Goal: Transaction & Acquisition: Obtain resource

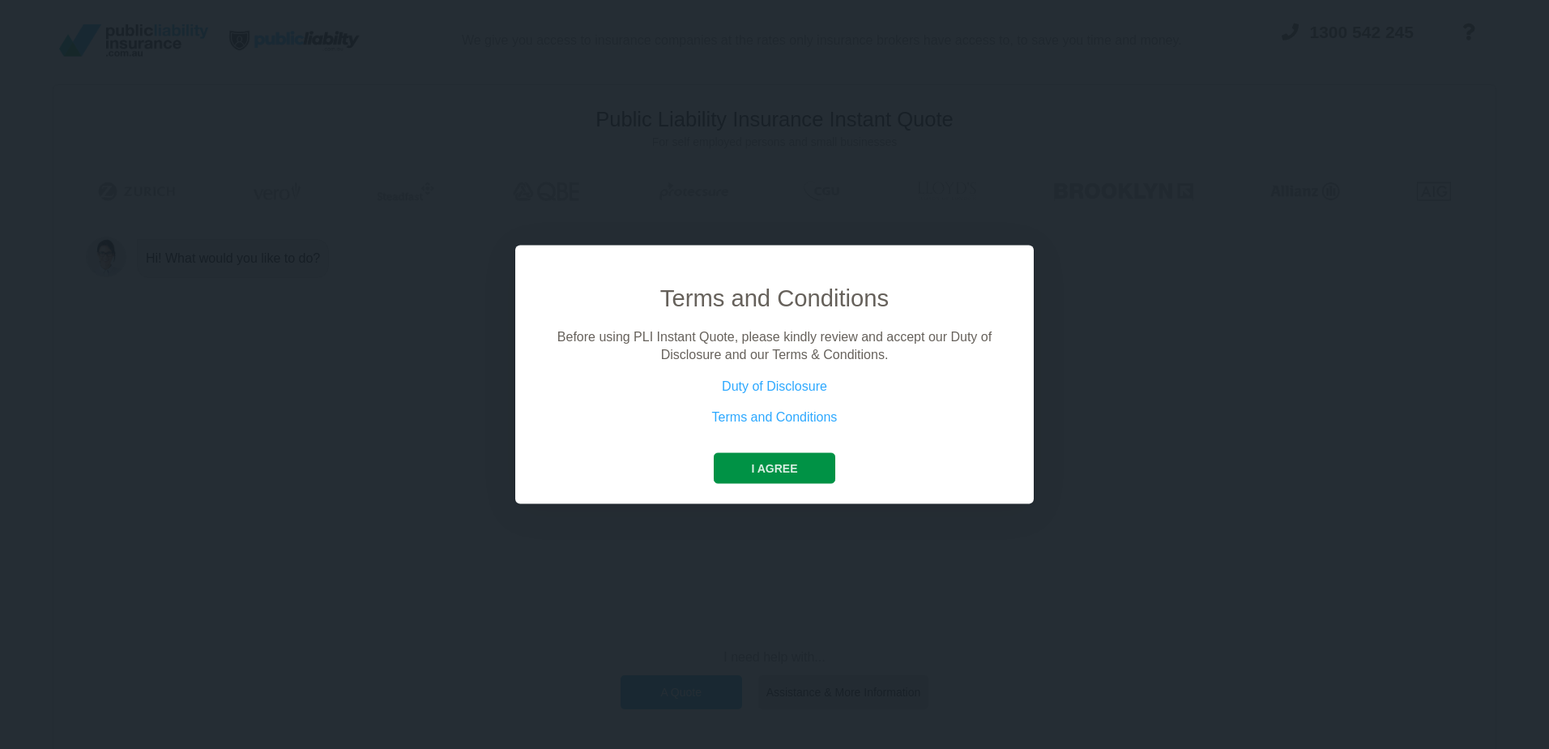
click at [741, 458] on button "I agree" at bounding box center [774, 467] width 121 height 31
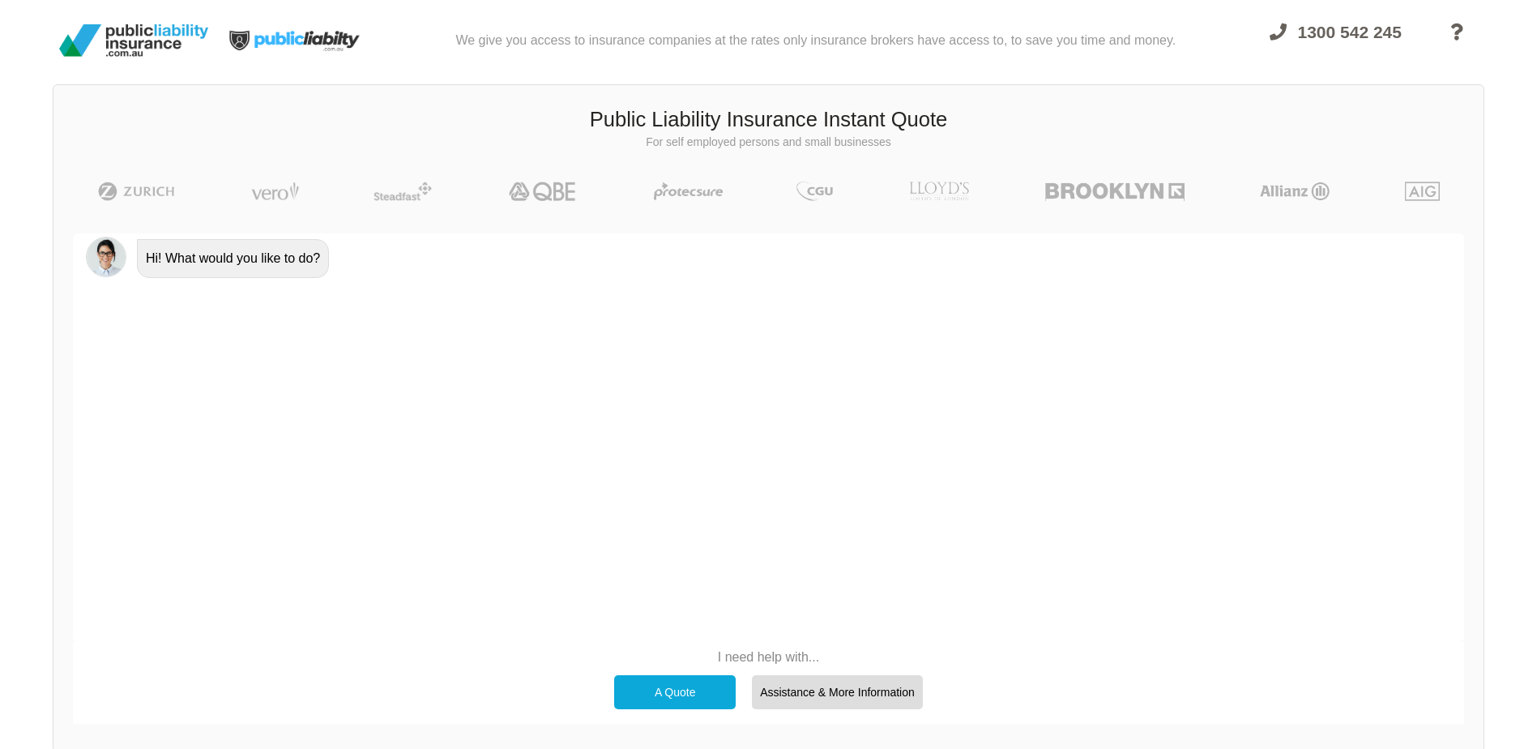
click at [689, 684] on div "A Quote" at bounding box center [675, 692] width 122 height 34
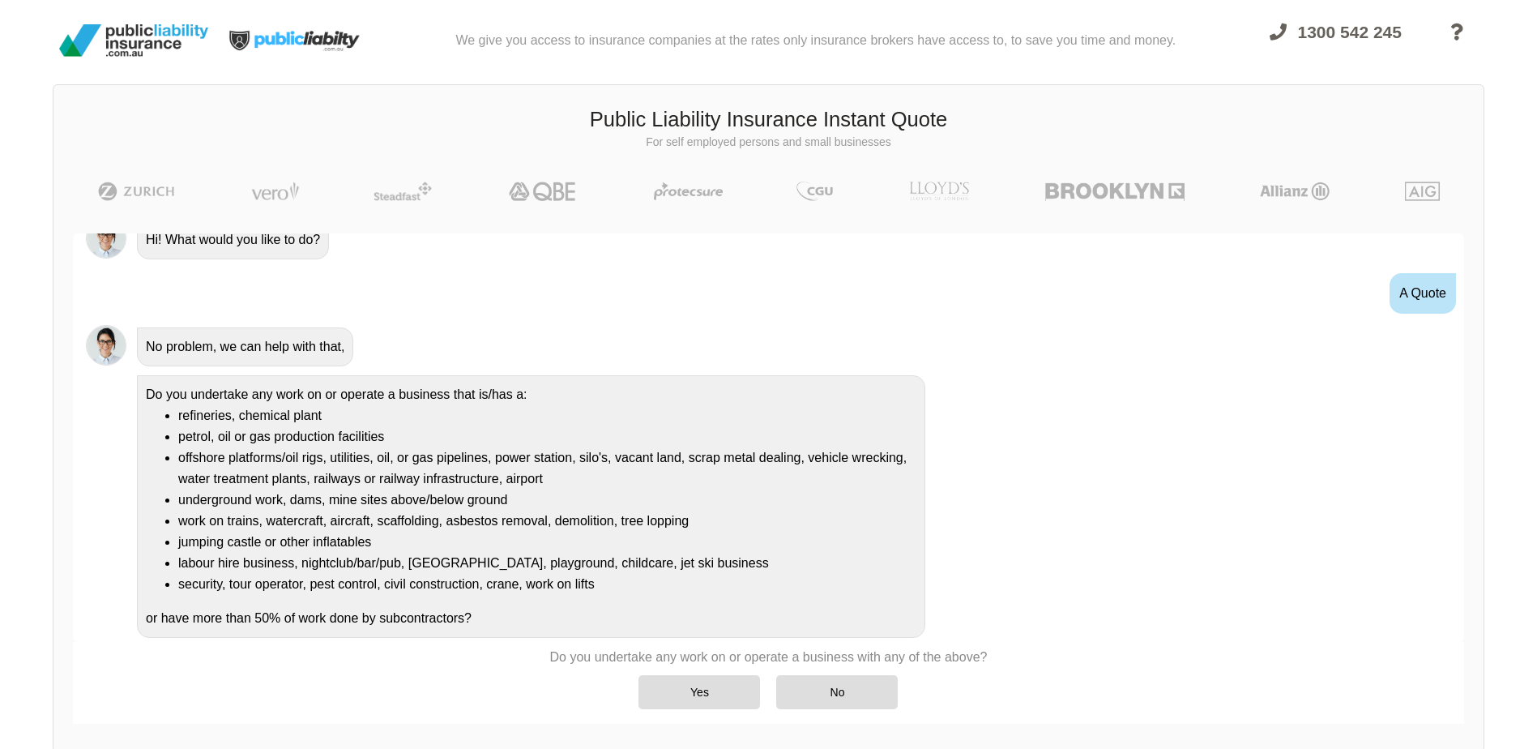
scroll to position [36, 0]
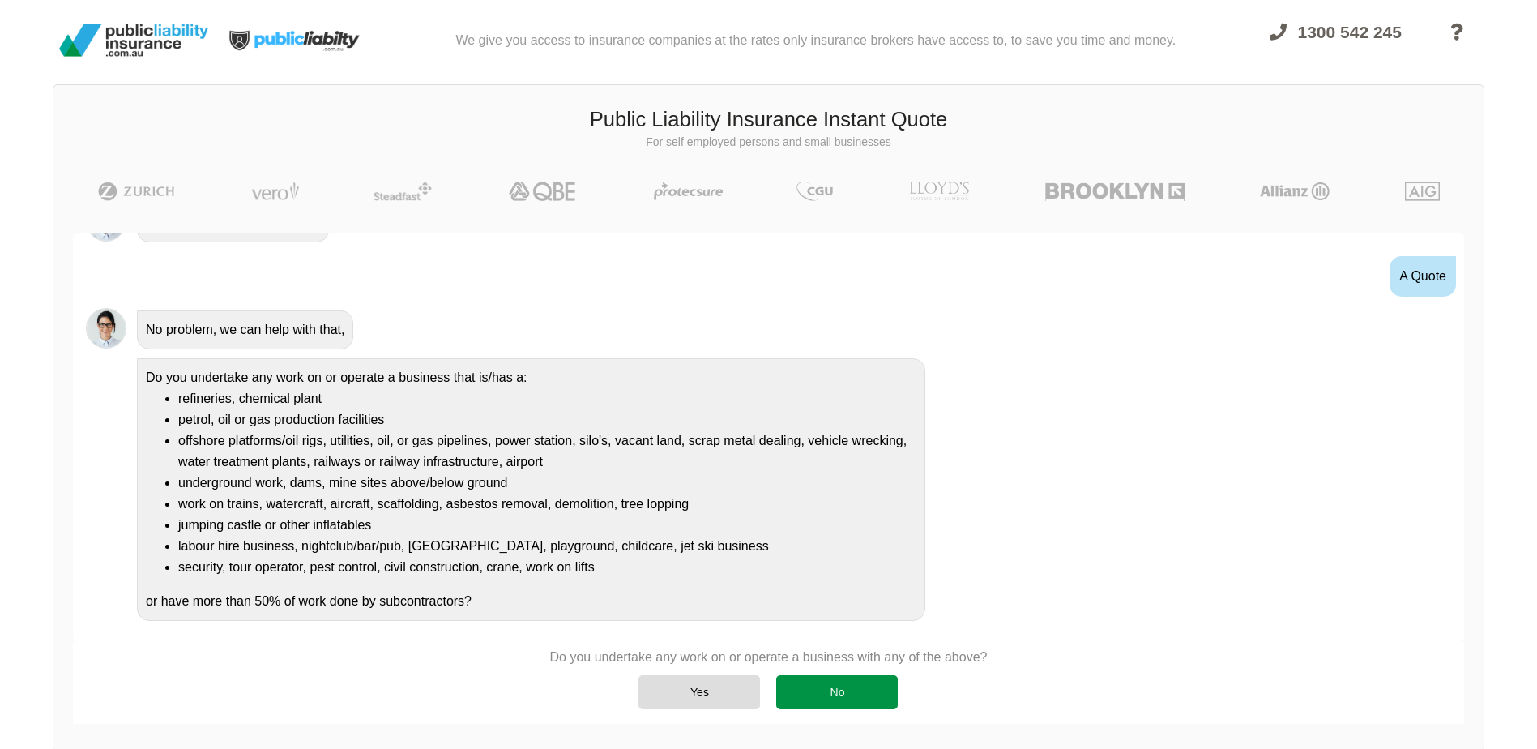
click at [855, 677] on div "No" at bounding box center [837, 692] width 122 height 34
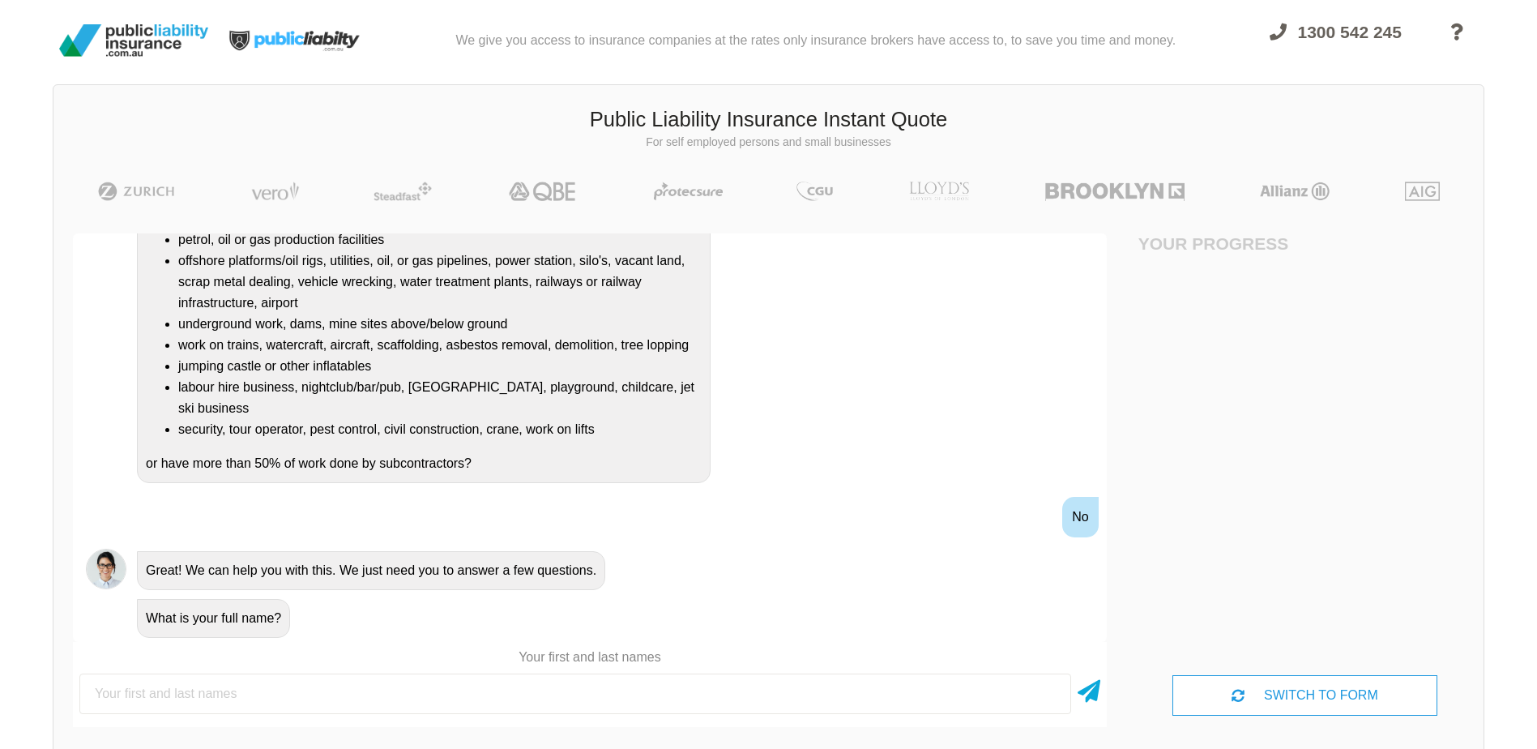
scroll to position [233, 0]
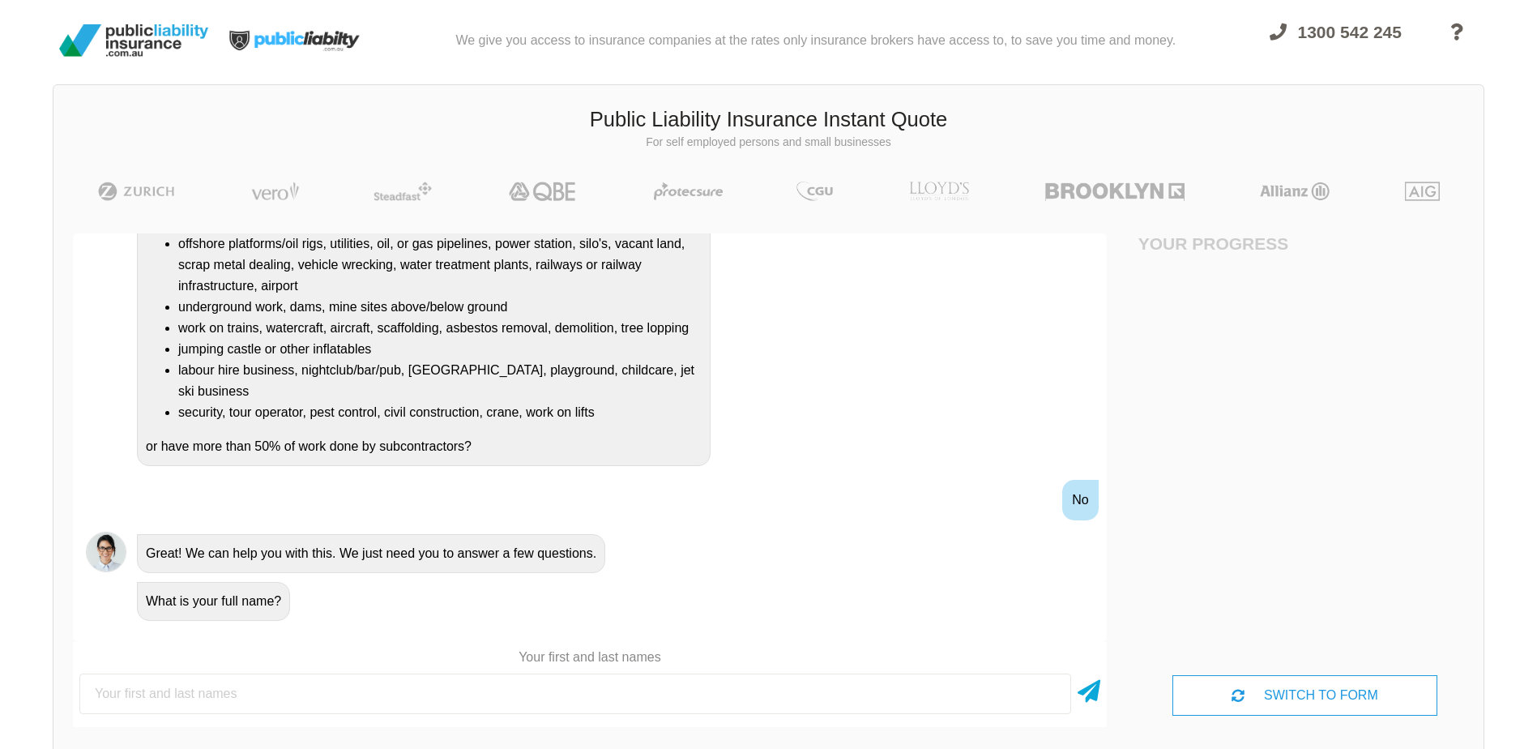
click at [439, 705] on input "text" at bounding box center [575, 693] width 992 height 41
click at [436, 700] on input "text" at bounding box center [575, 693] width 992 height 41
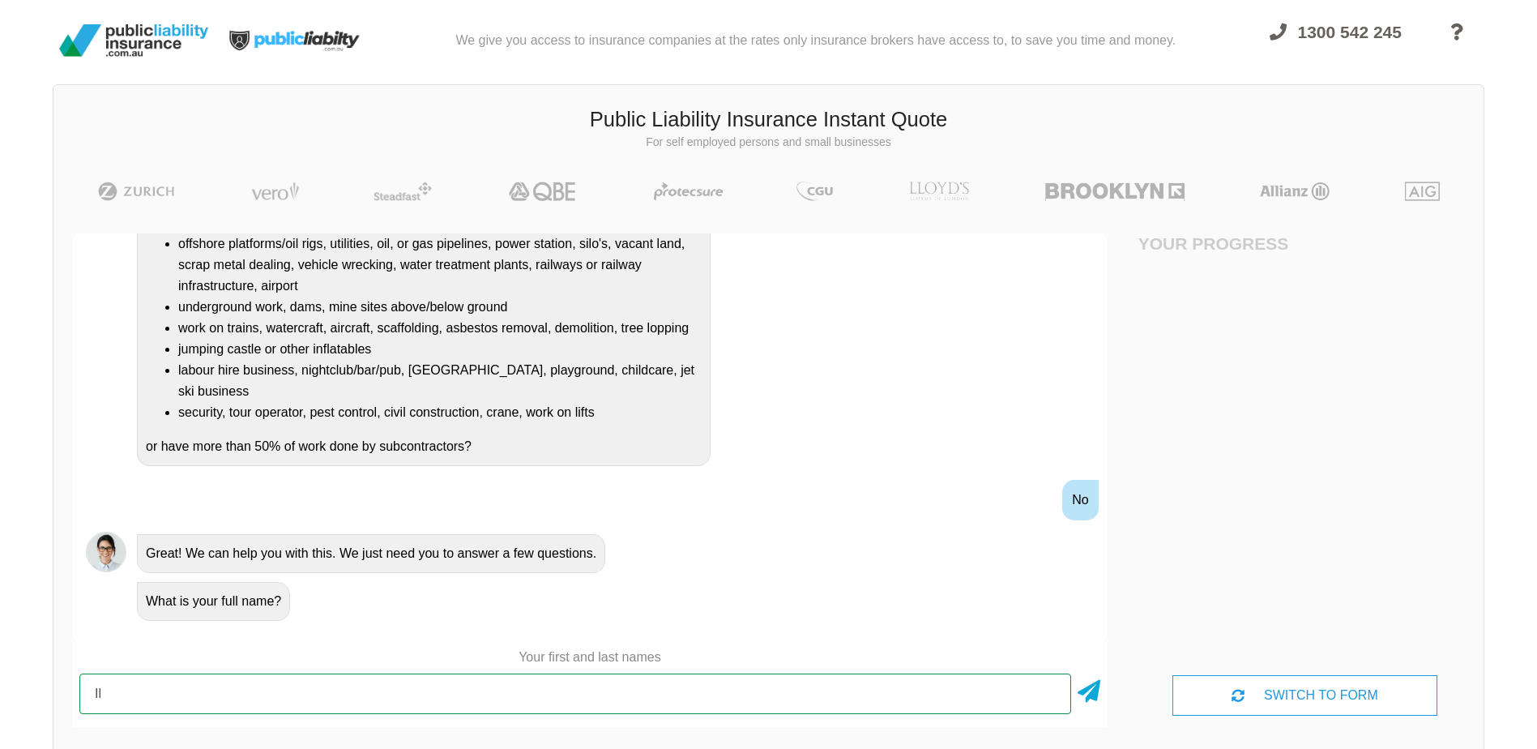
type input "I"
type input "Ras [PERSON_NAME]"
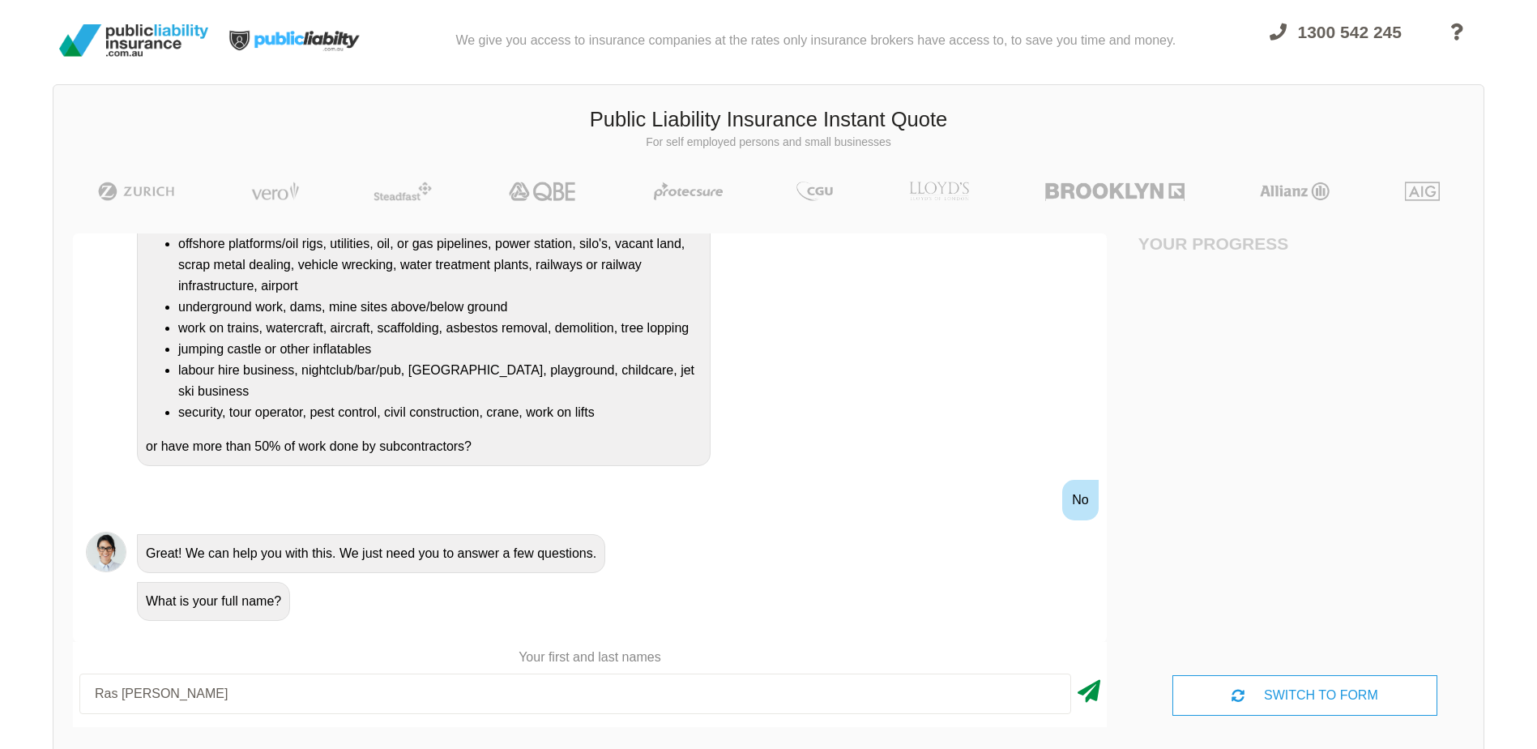
click at [1090, 697] on icon at bounding box center [1089, 687] width 23 height 29
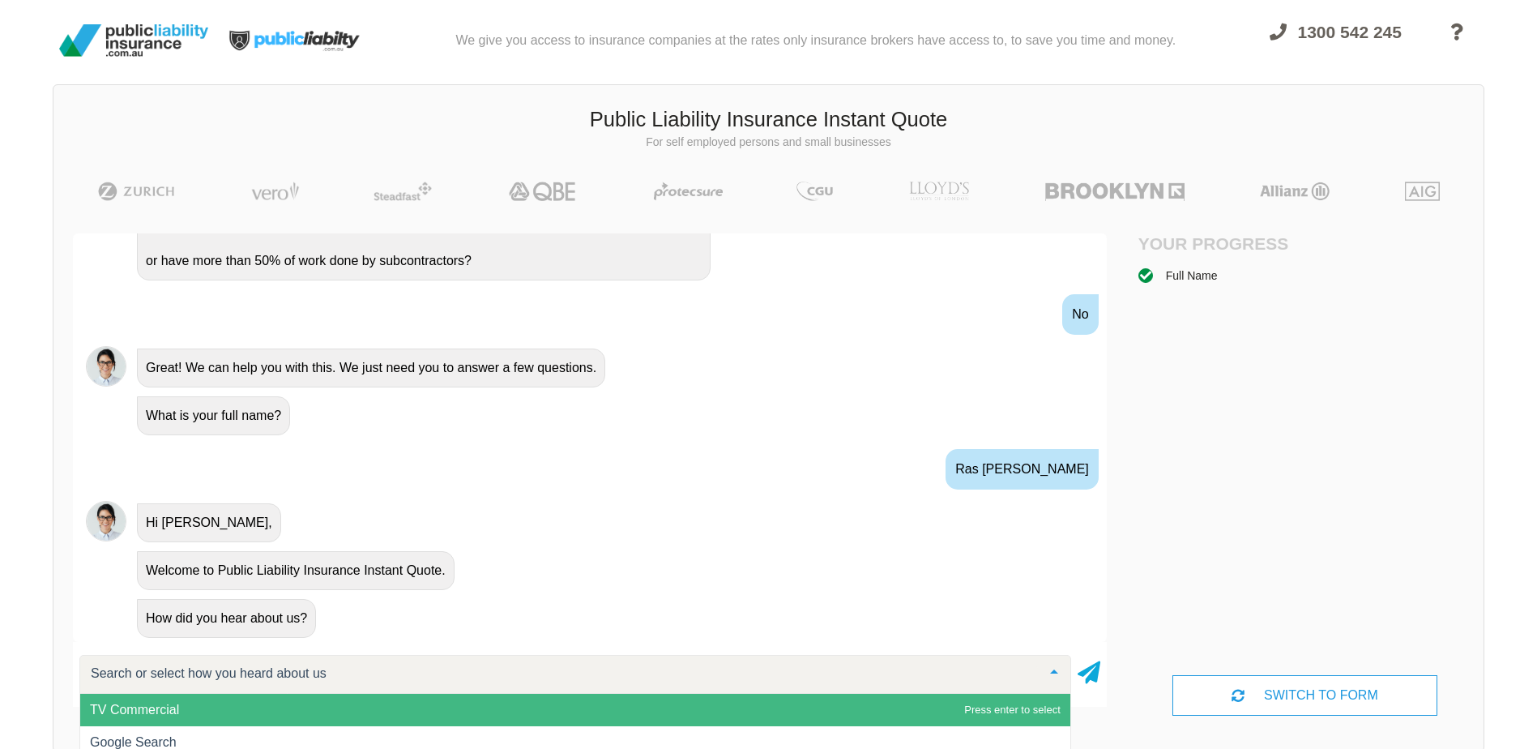
scroll to position [112, 0]
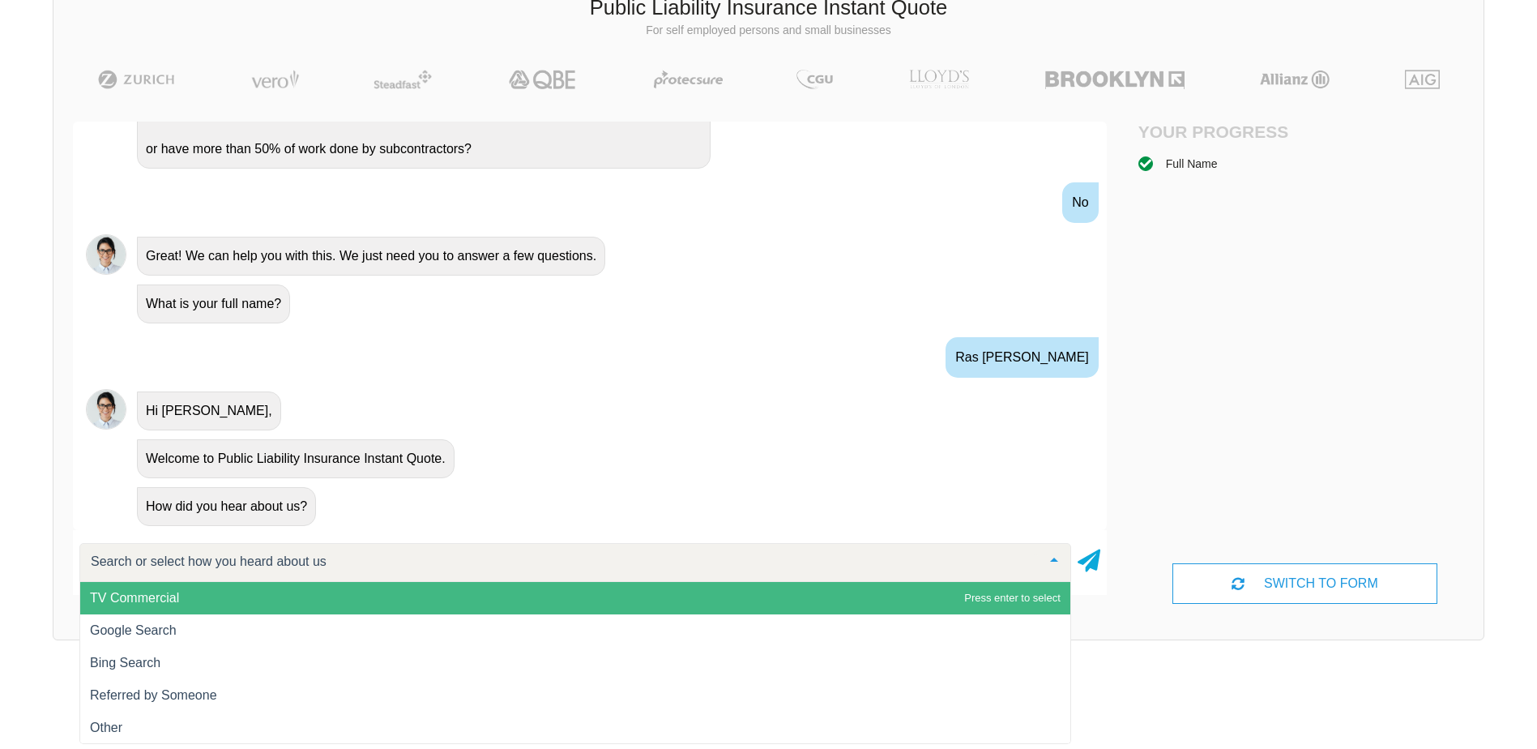
click at [111, 628] on span "Google Search" at bounding box center [133, 630] width 87 height 14
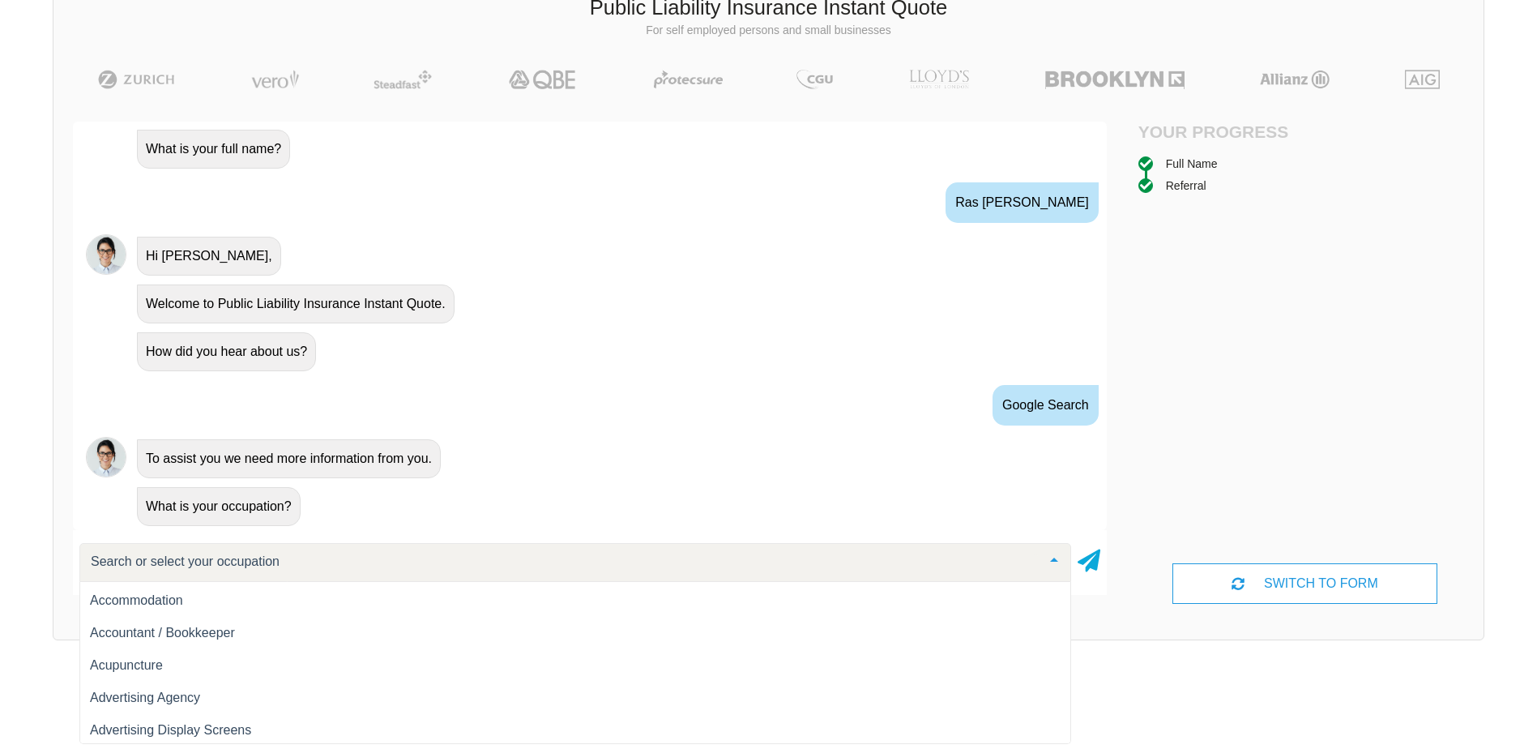
scroll to position [73, 0]
click at [287, 555] on input "text" at bounding box center [562, 562] width 951 height 16
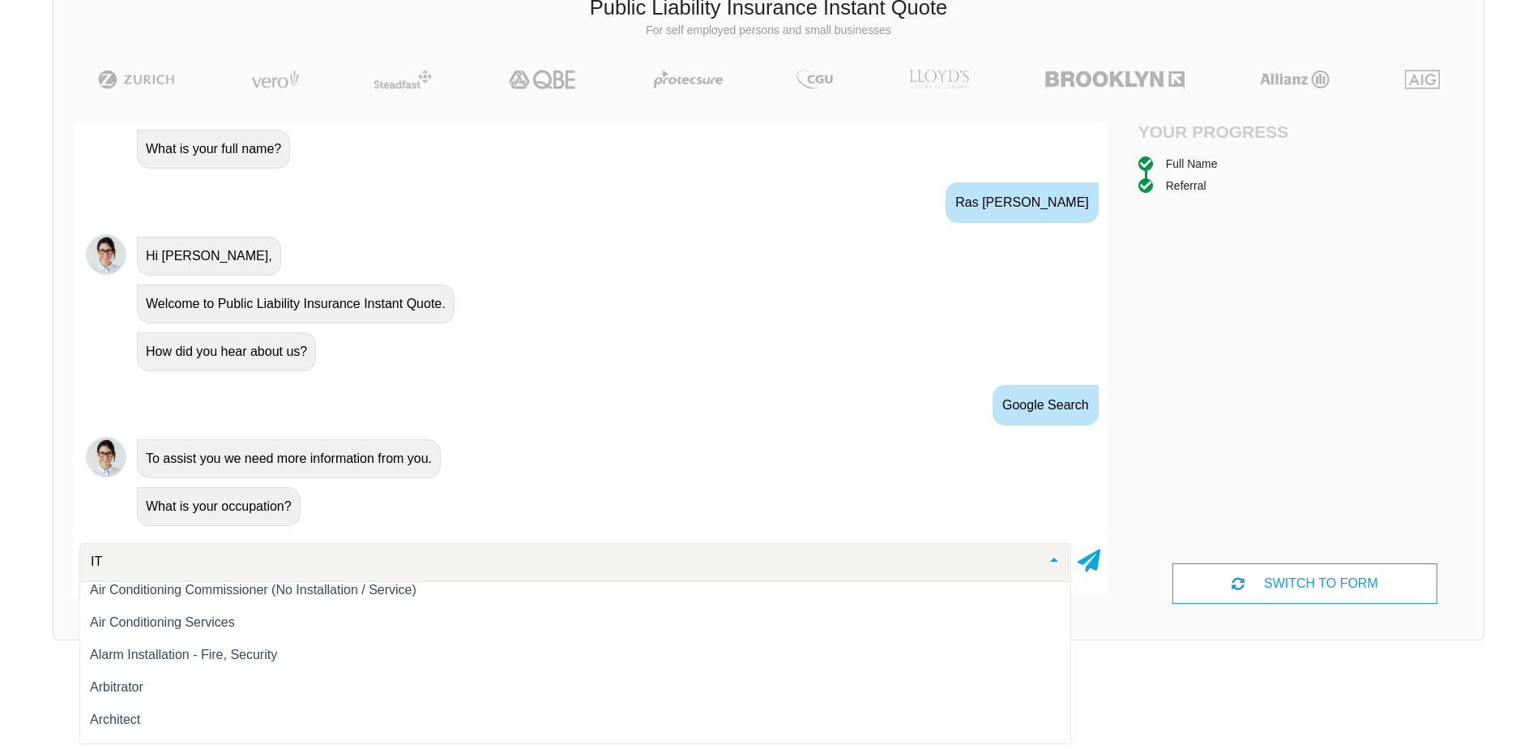
type input "I"
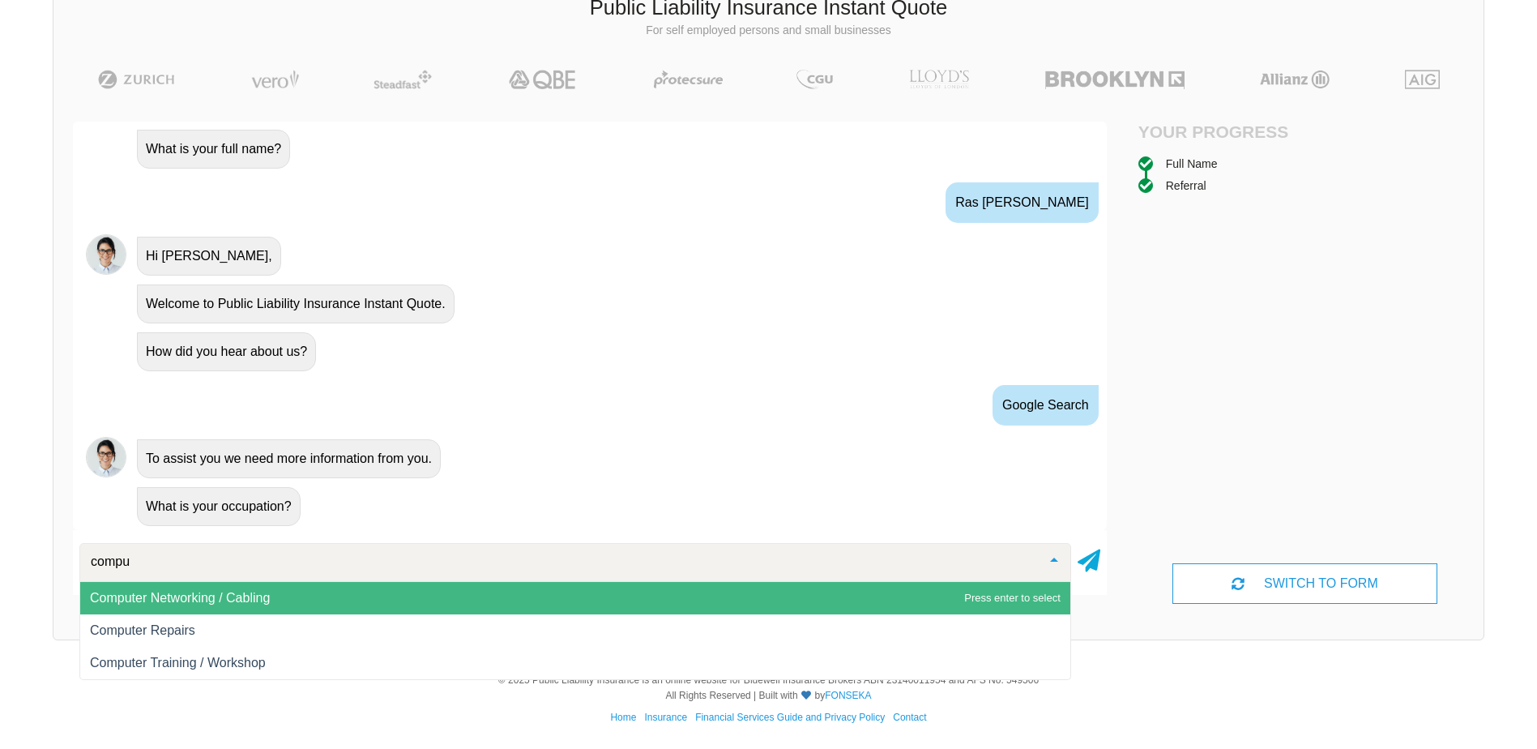
scroll to position [0, 0]
type input "computer"
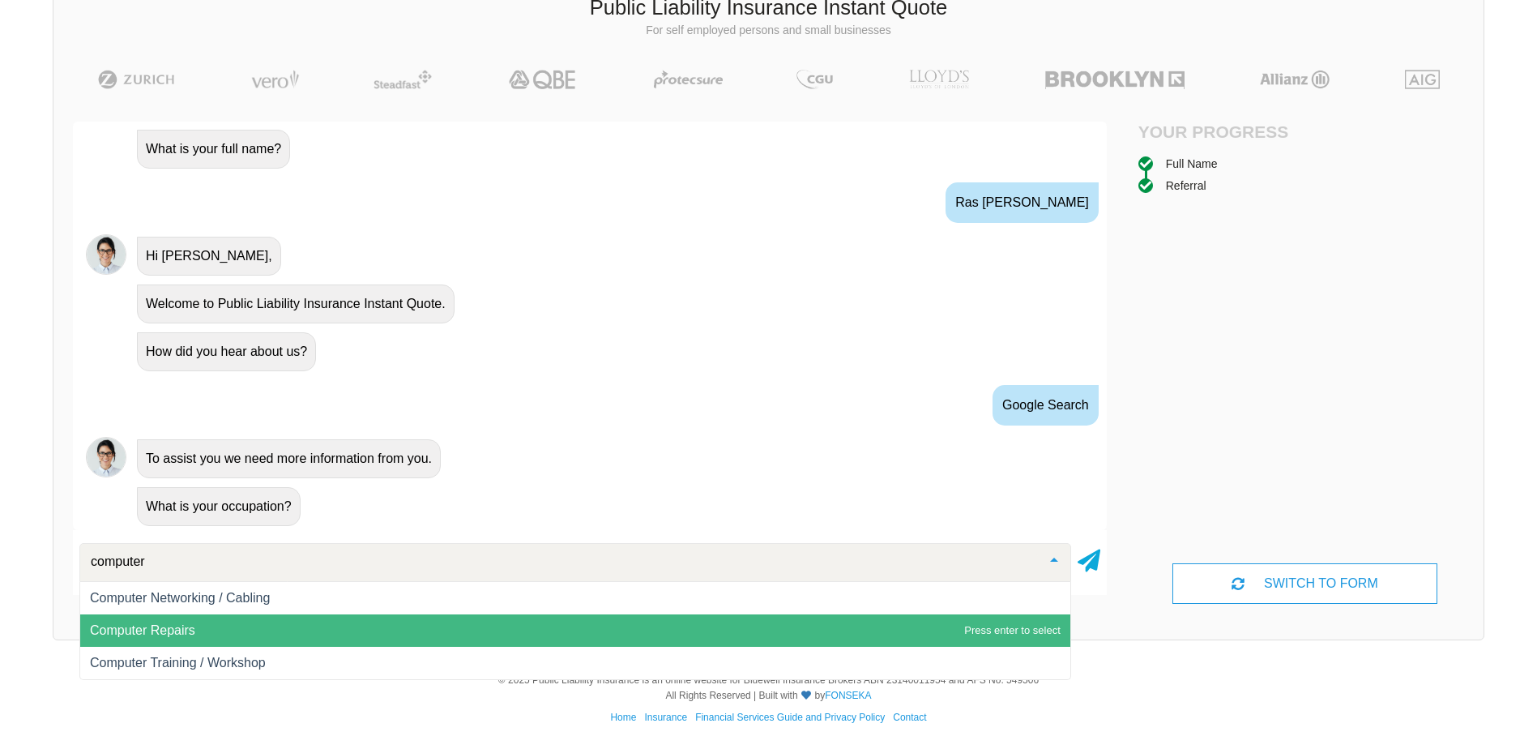
click at [201, 632] on span "Computer Repairs" at bounding box center [575, 630] width 990 height 32
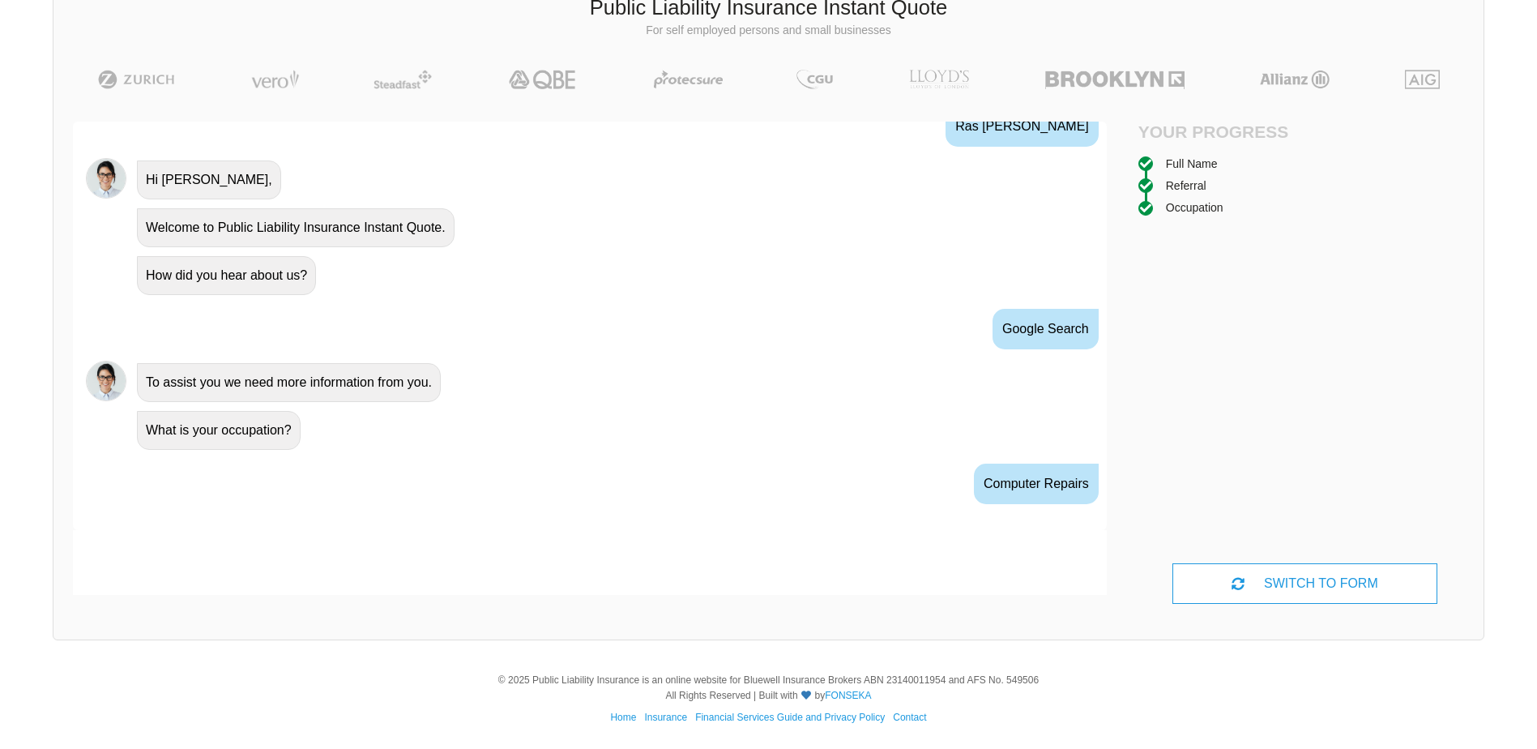
scroll to position [680, 0]
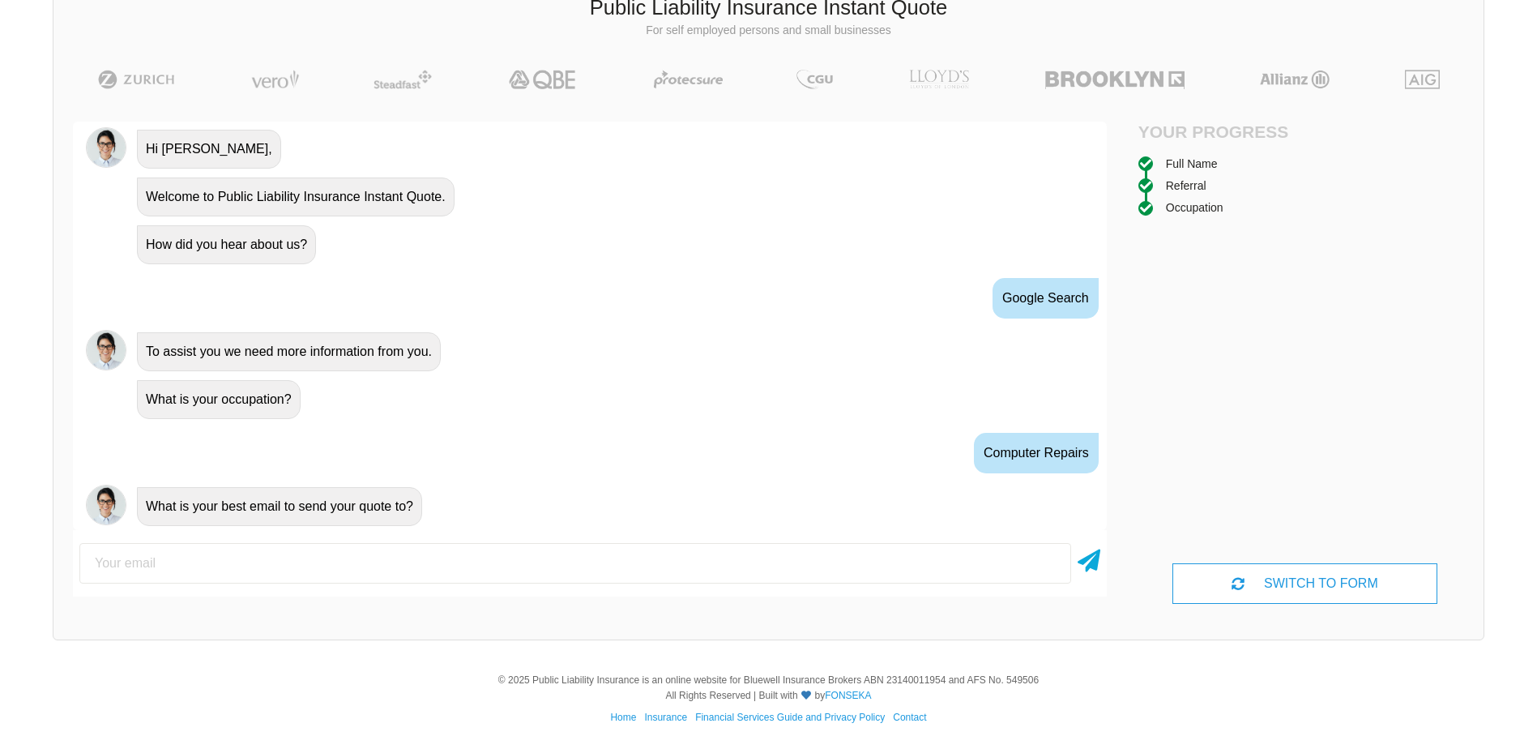
click at [182, 562] on input "email" at bounding box center [575, 563] width 992 height 41
type input "[EMAIL_ADDRESS][DOMAIN_NAME]"
click at [1094, 566] on icon at bounding box center [1089, 557] width 23 height 29
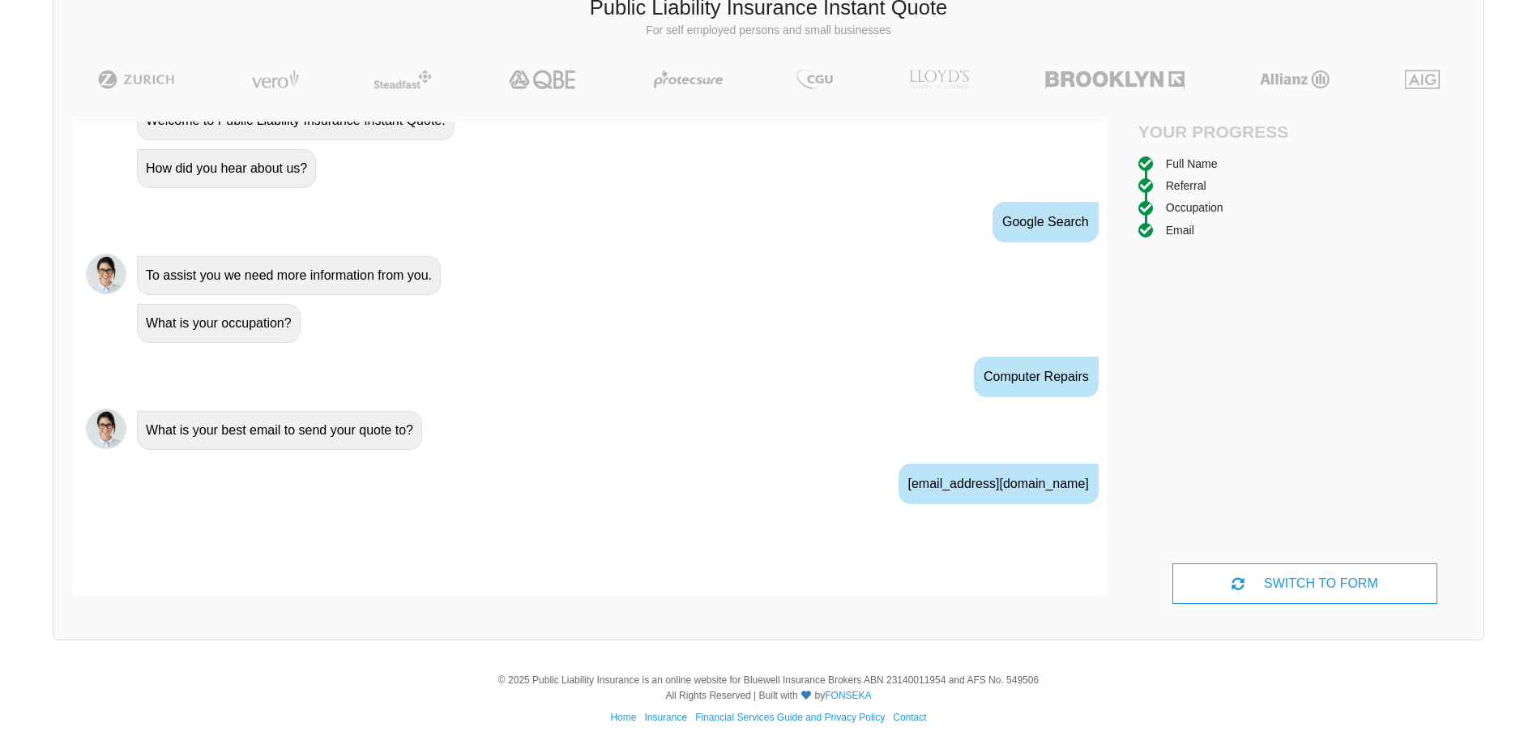
scroll to position [787, 0]
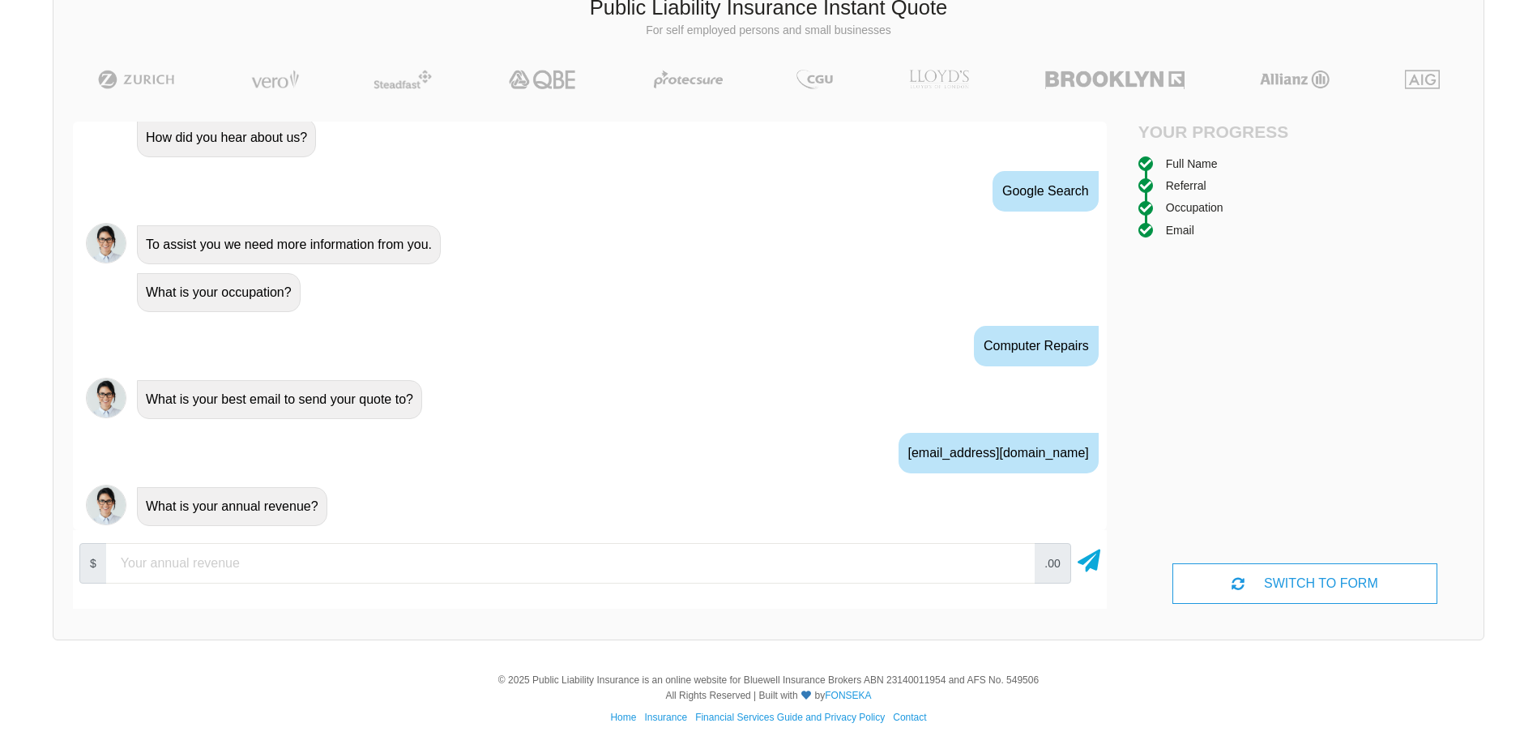
click at [832, 561] on input "number" at bounding box center [570, 563] width 929 height 41
type input "80000"
click at [1088, 567] on icon at bounding box center [1089, 557] width 23 height 29
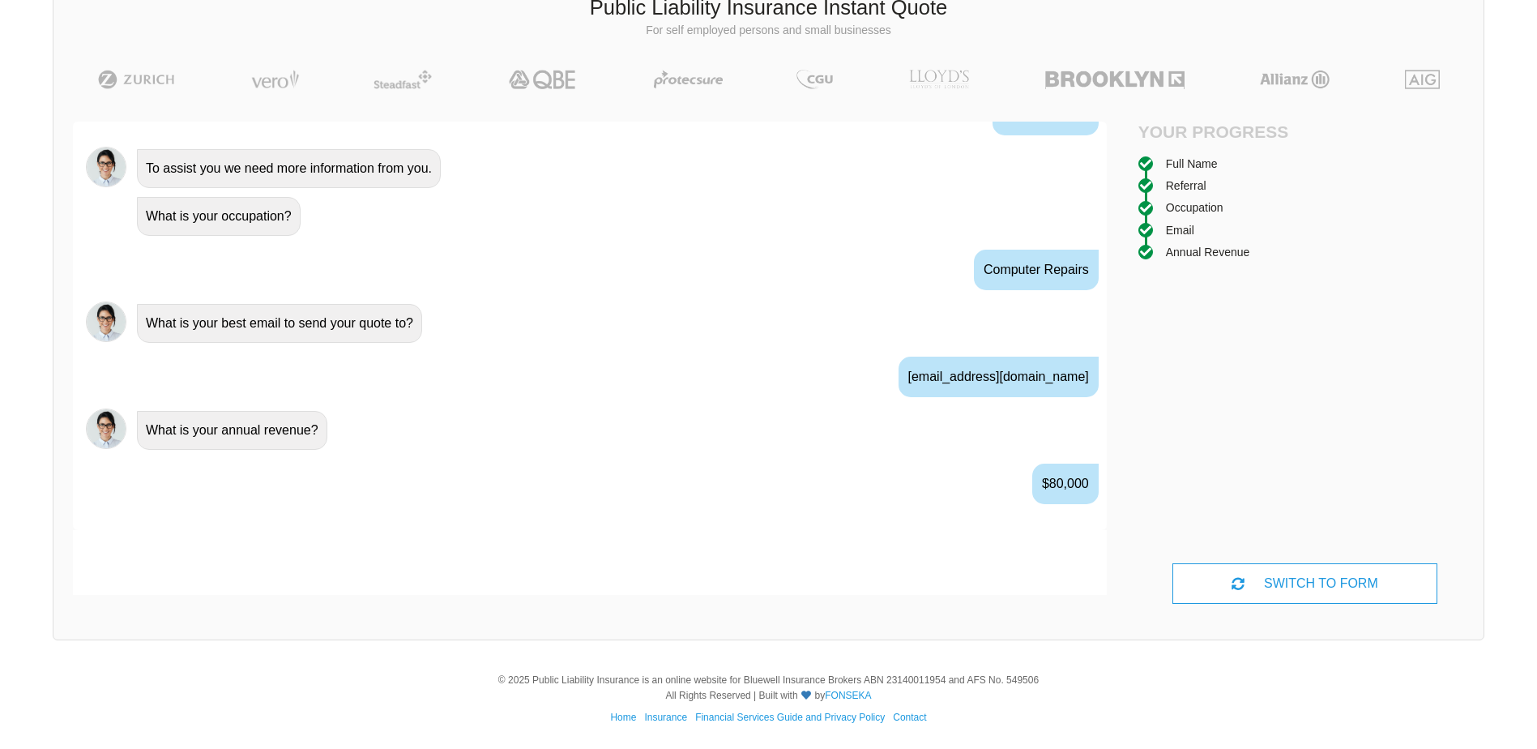
scroll to position [894, 0]
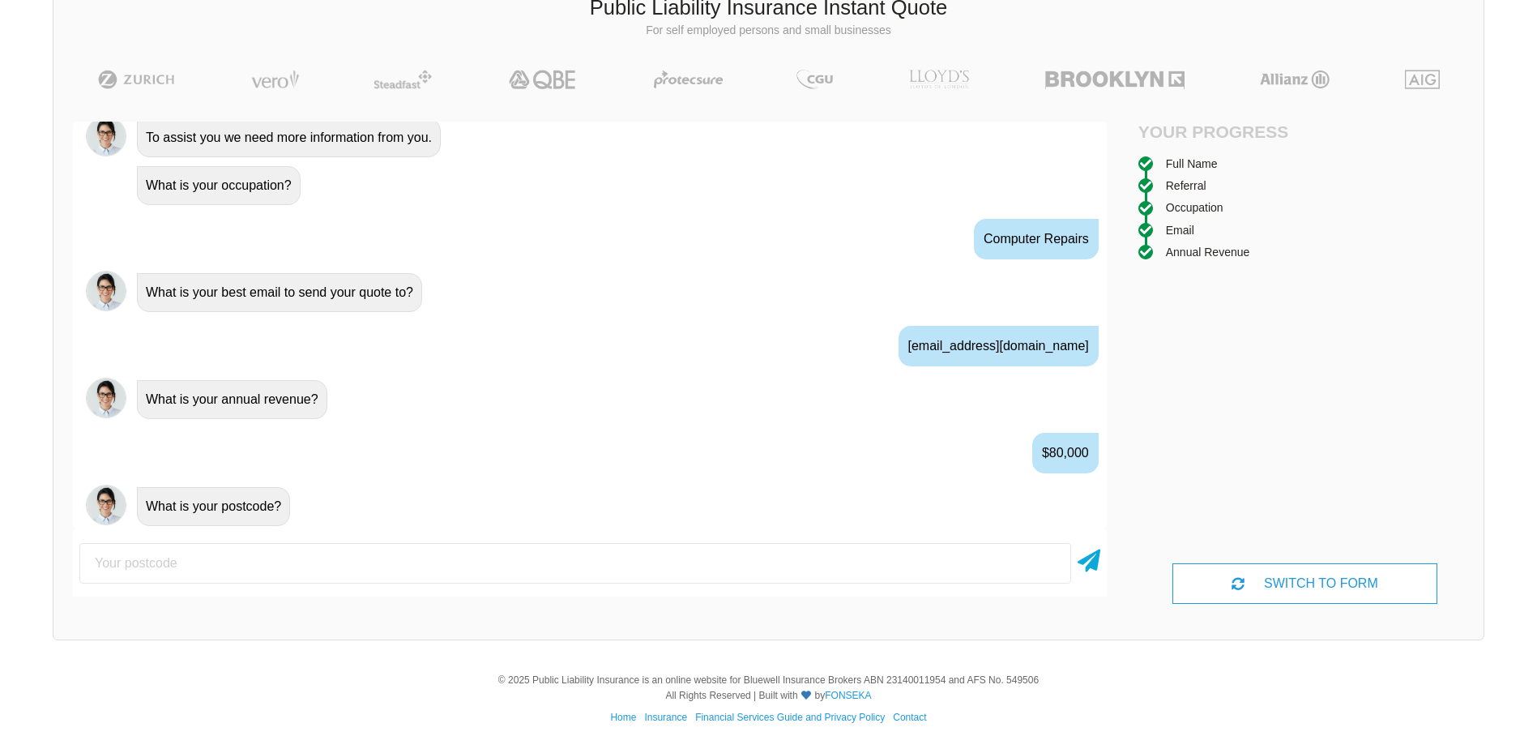
click at [665, 555] on input "number" at bounding box center [575, 563] width 992 height 41
type input "3752"
click at [1097, 563] on icon at bounding box center [1089, 557] width 23 height 29
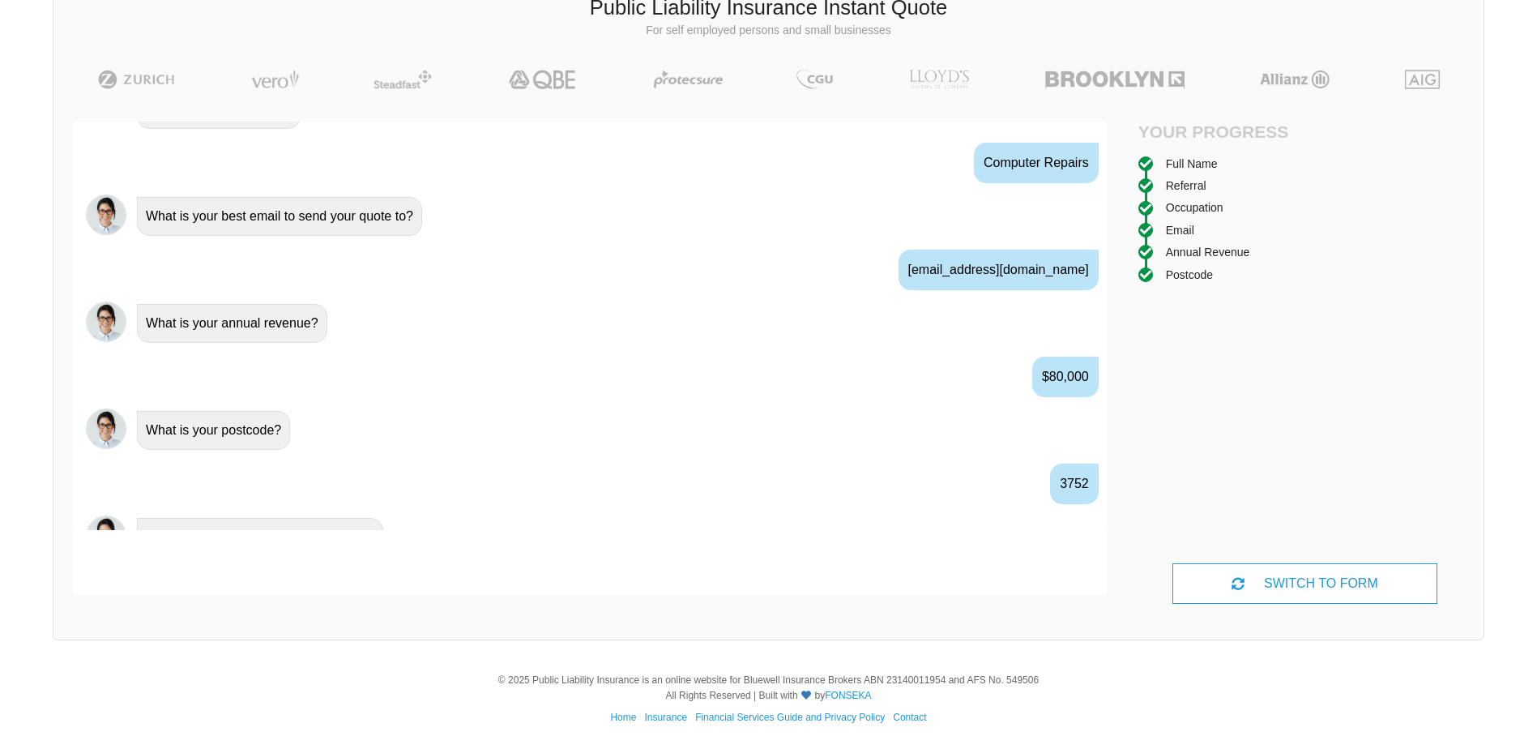
scroll to position [1001, 0]
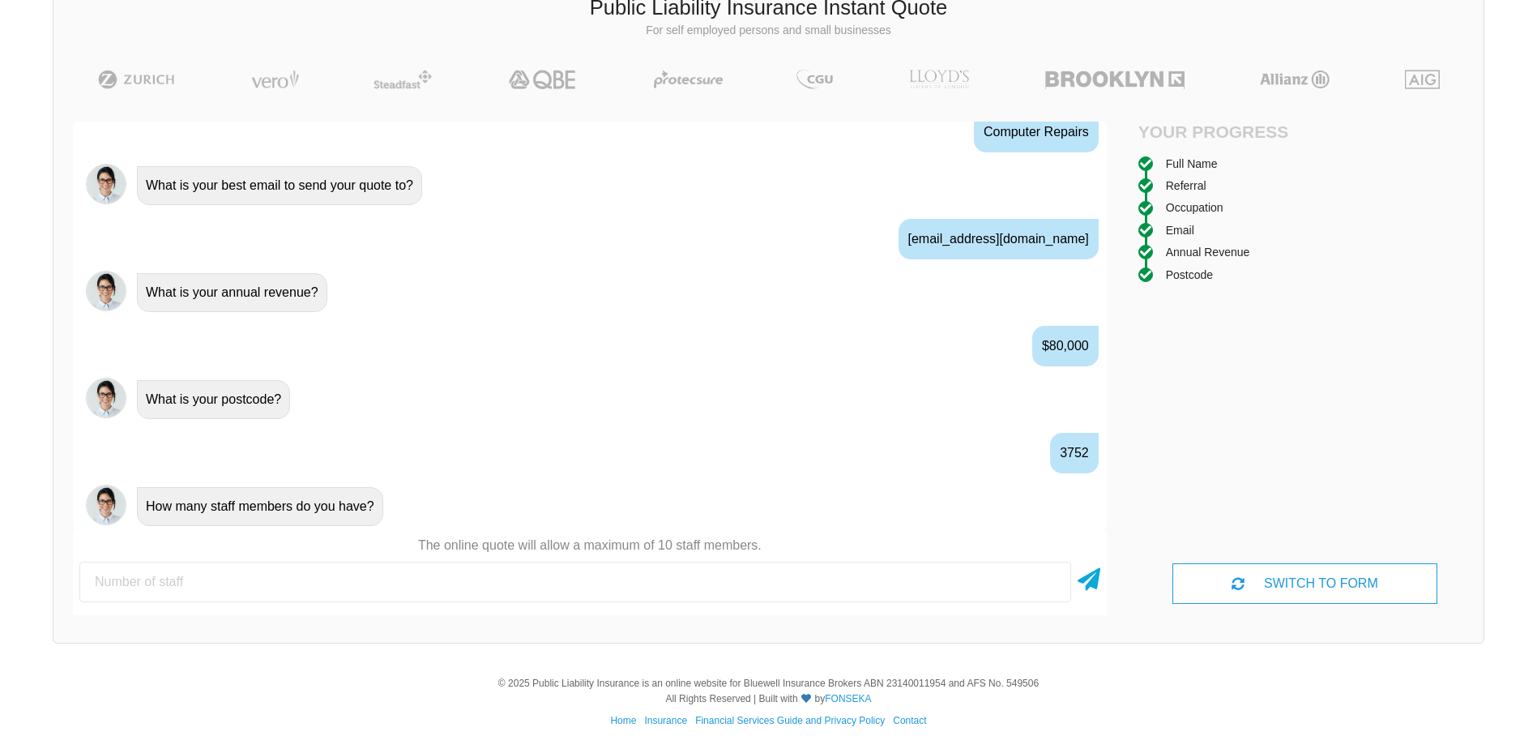
click at [579, 573] on input "number" at bounding box center [575, 582] width 992 height 41
type input "1"
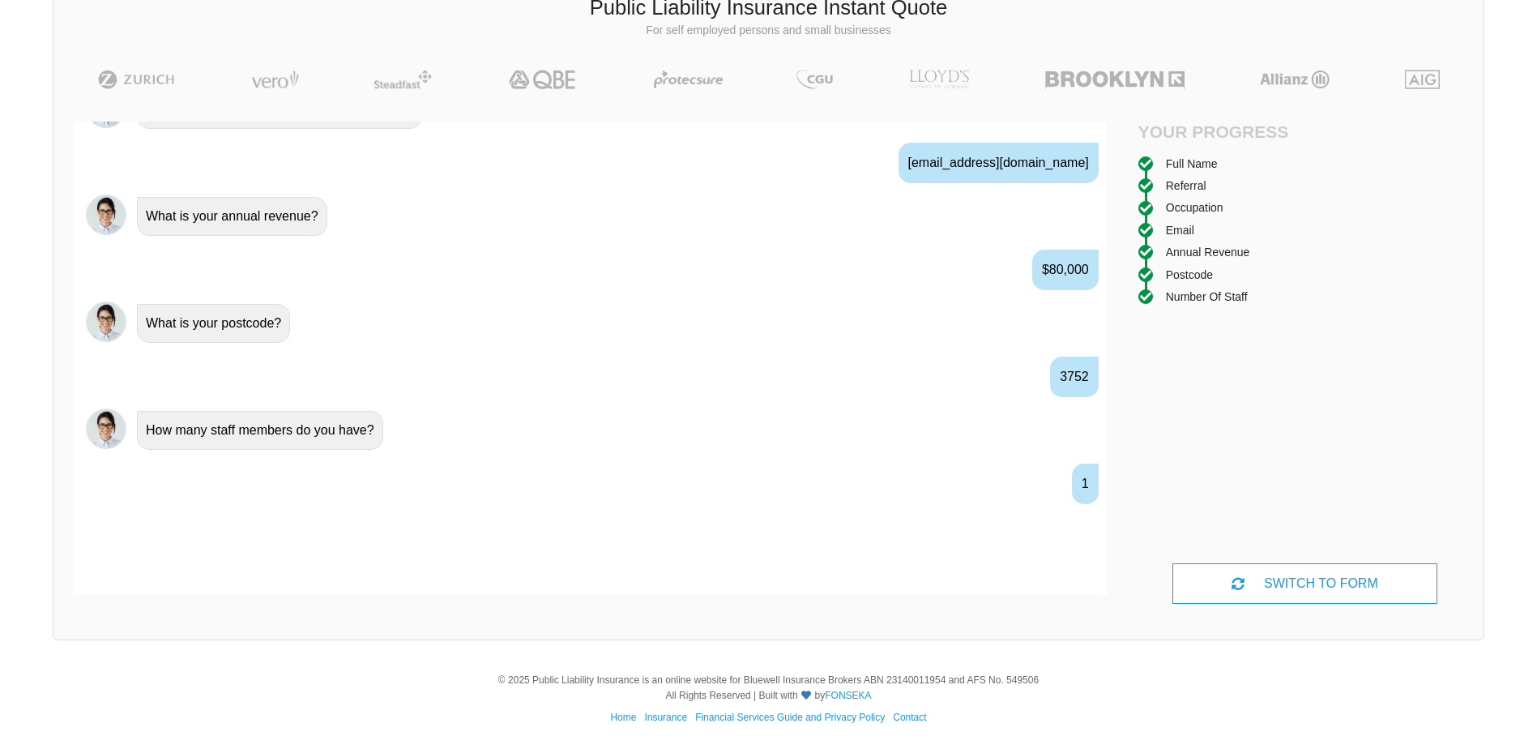
scroll to position [1108, 0]
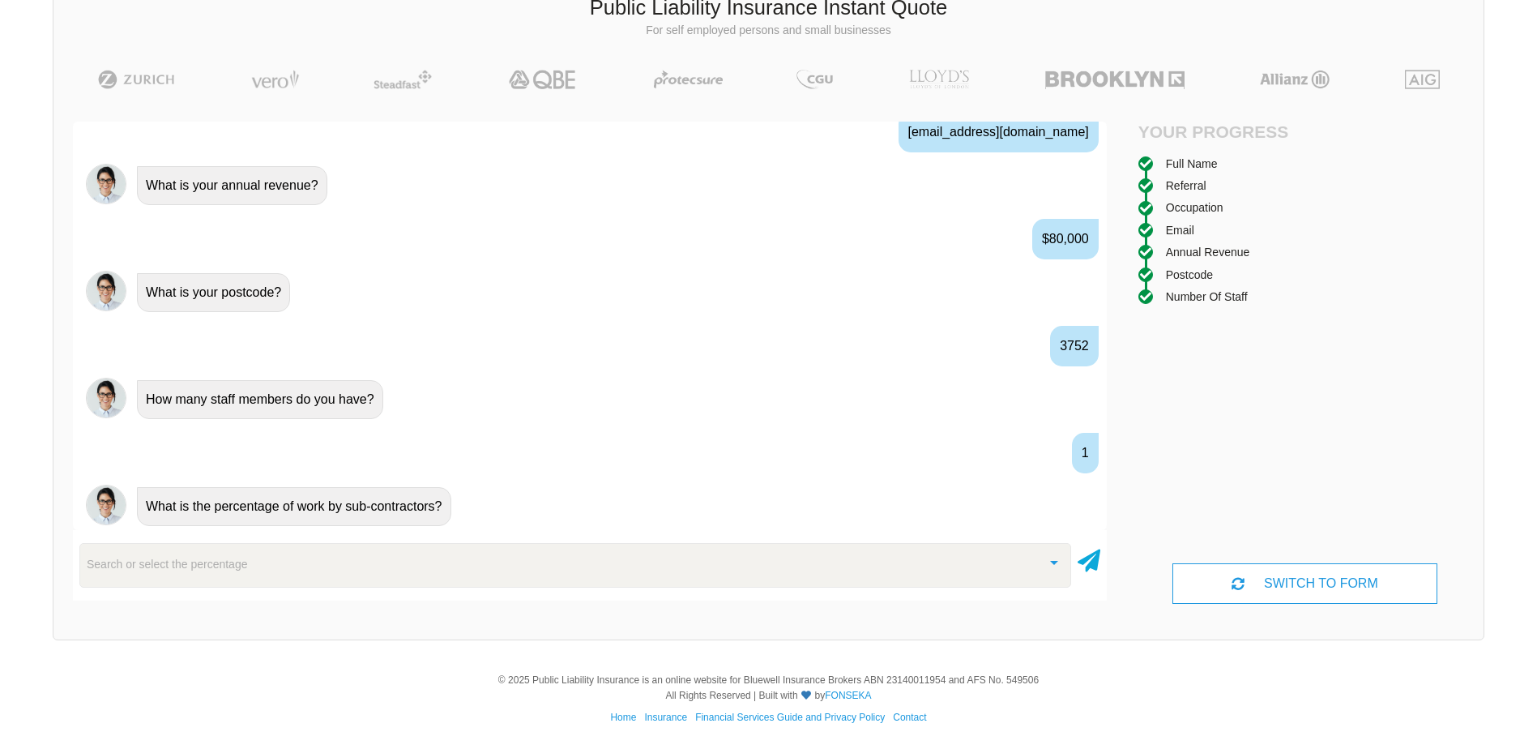
click at [759, 442] on div "1" at bounding box center [590, 451] width 1034 height 59
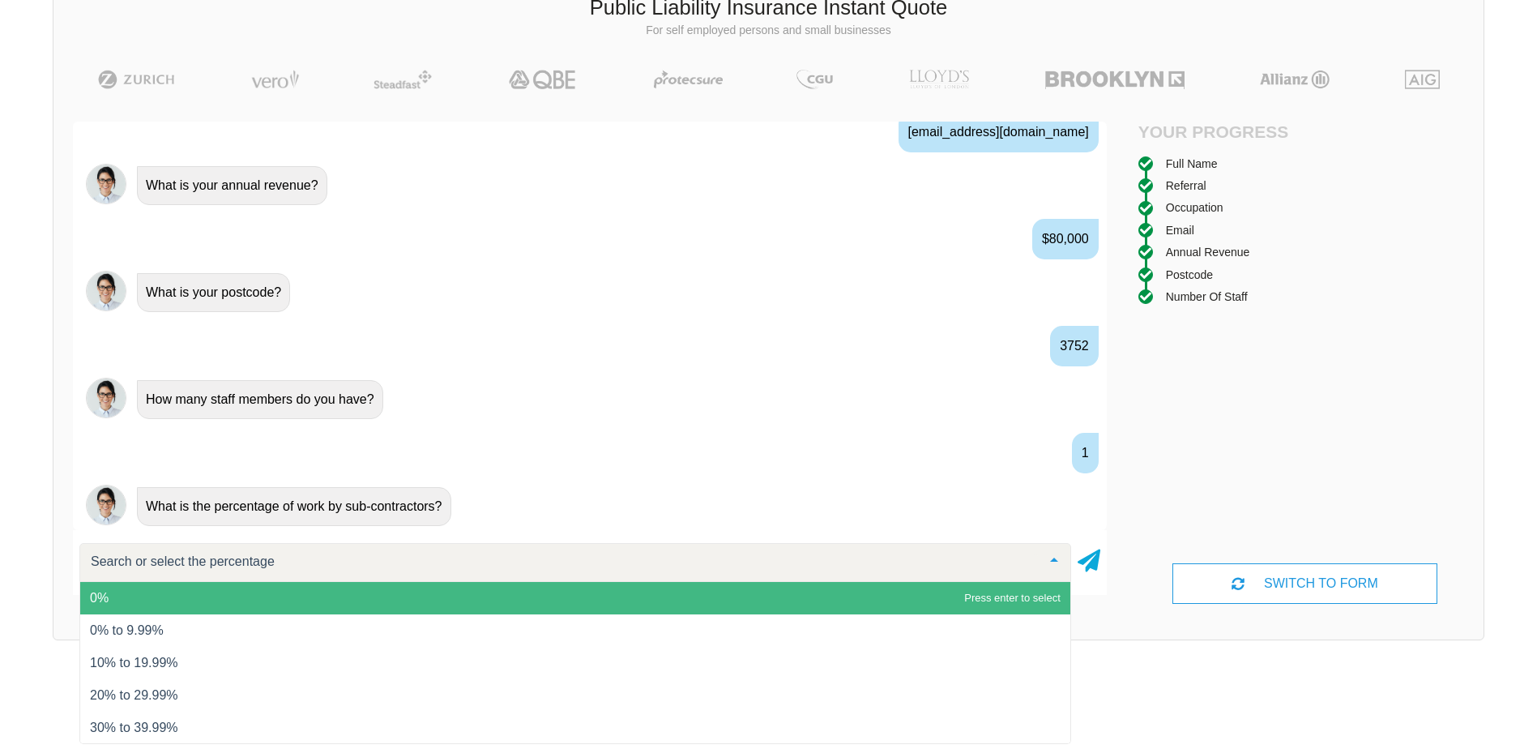
click at [472, 558] on div at bounding box center [575, 562] width 992 height 39
click at [472, 558] on input "text" at bounding box center [562, 562] width 951 height 16
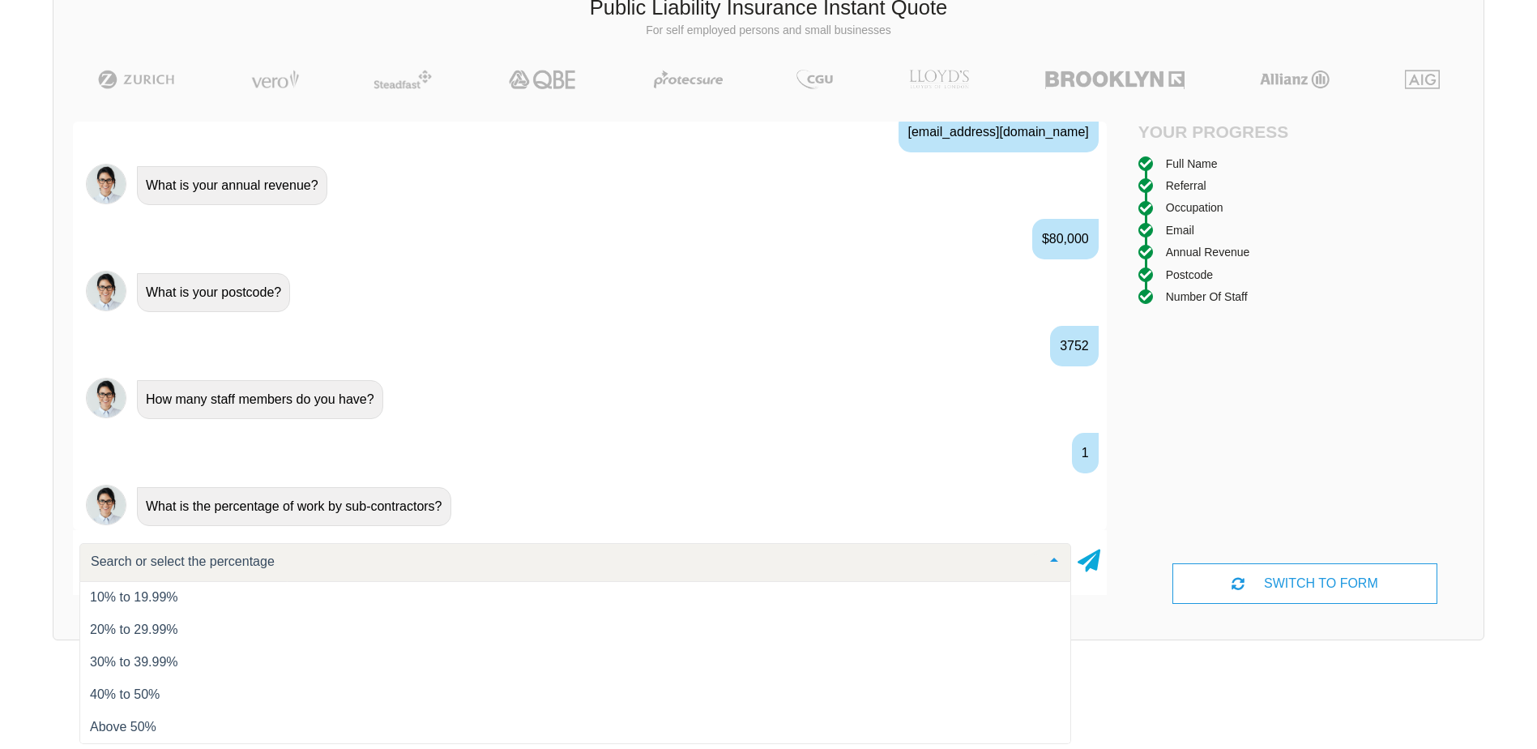
scroll to position [0, 0]
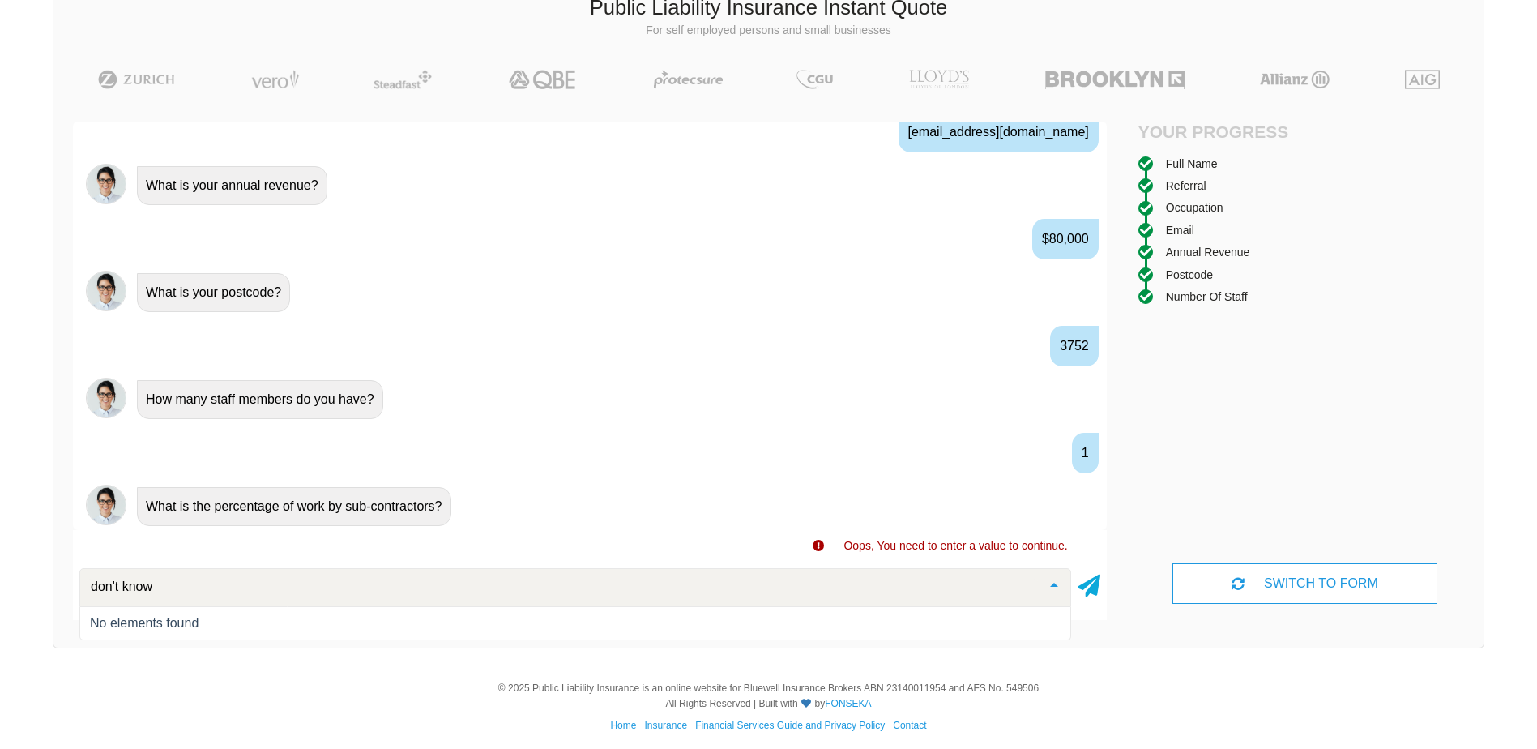
click at [157, 607] on span "No elements found" at bounding box center [575, 623] width 990 height 32
click at [157, 614] on span "No elements found" at bounding box center [575, 623] width 990 height 32
type input "don't know"
click at [1050, 590] on div at bounding box center [1054, 586] width 32 height 35
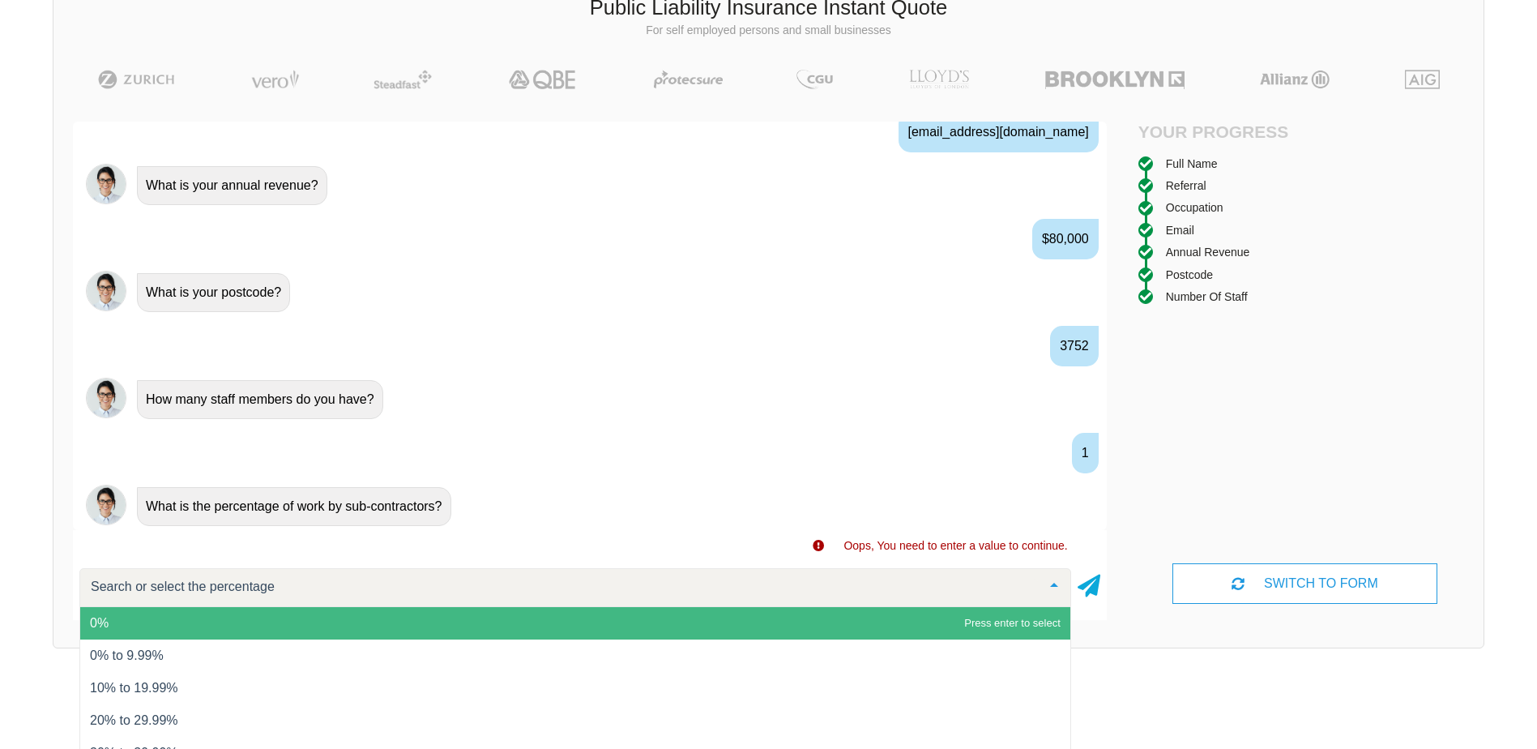
click at [1050, 590] on div at bounding box center [1054, 586] width 32 height 35
click at [87, 632] on span "0%" at bounding box center [575, 623] width 990 height 32
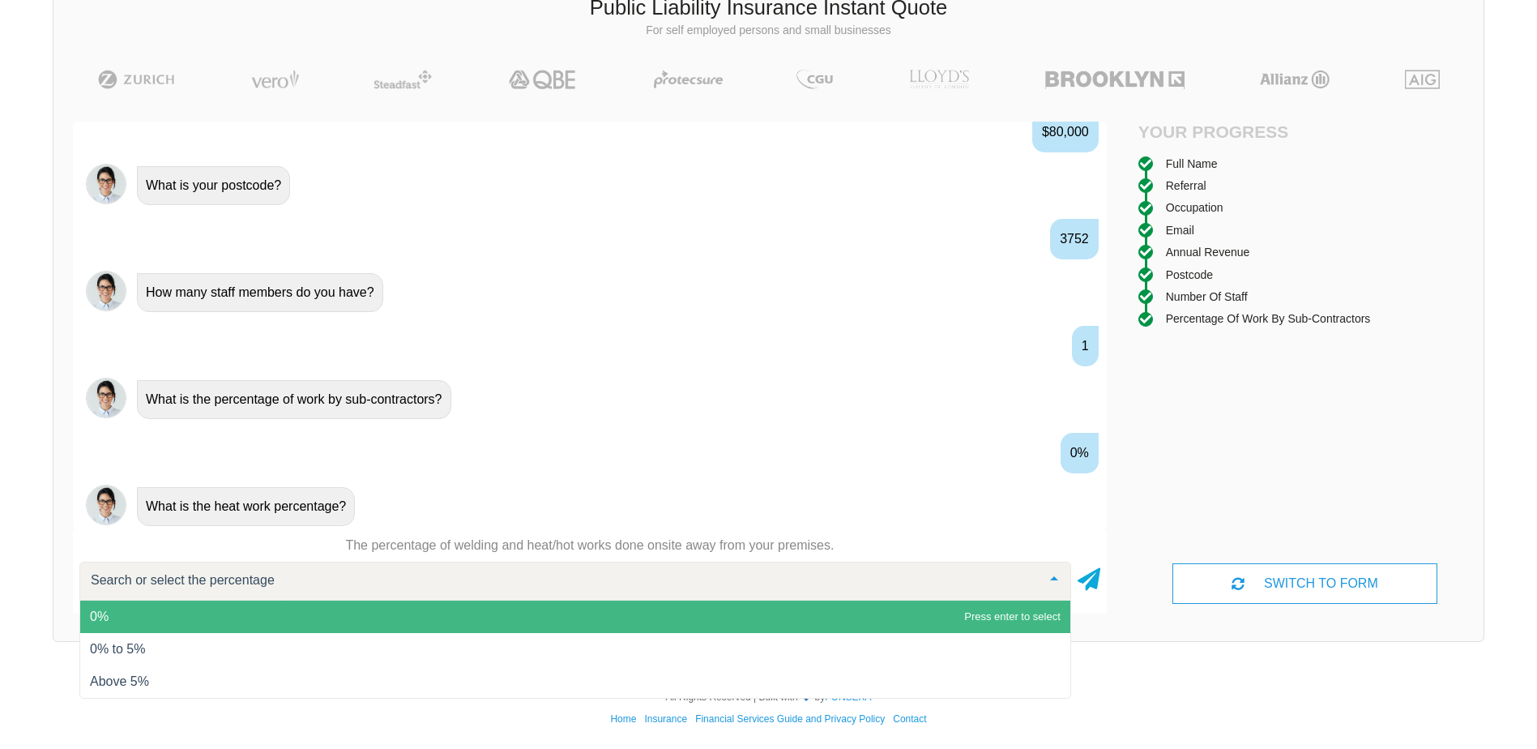
scroll to position [113, 0]
click at [297, 614] on span "0%" at bounding box center [575, 616] width 990 height 32
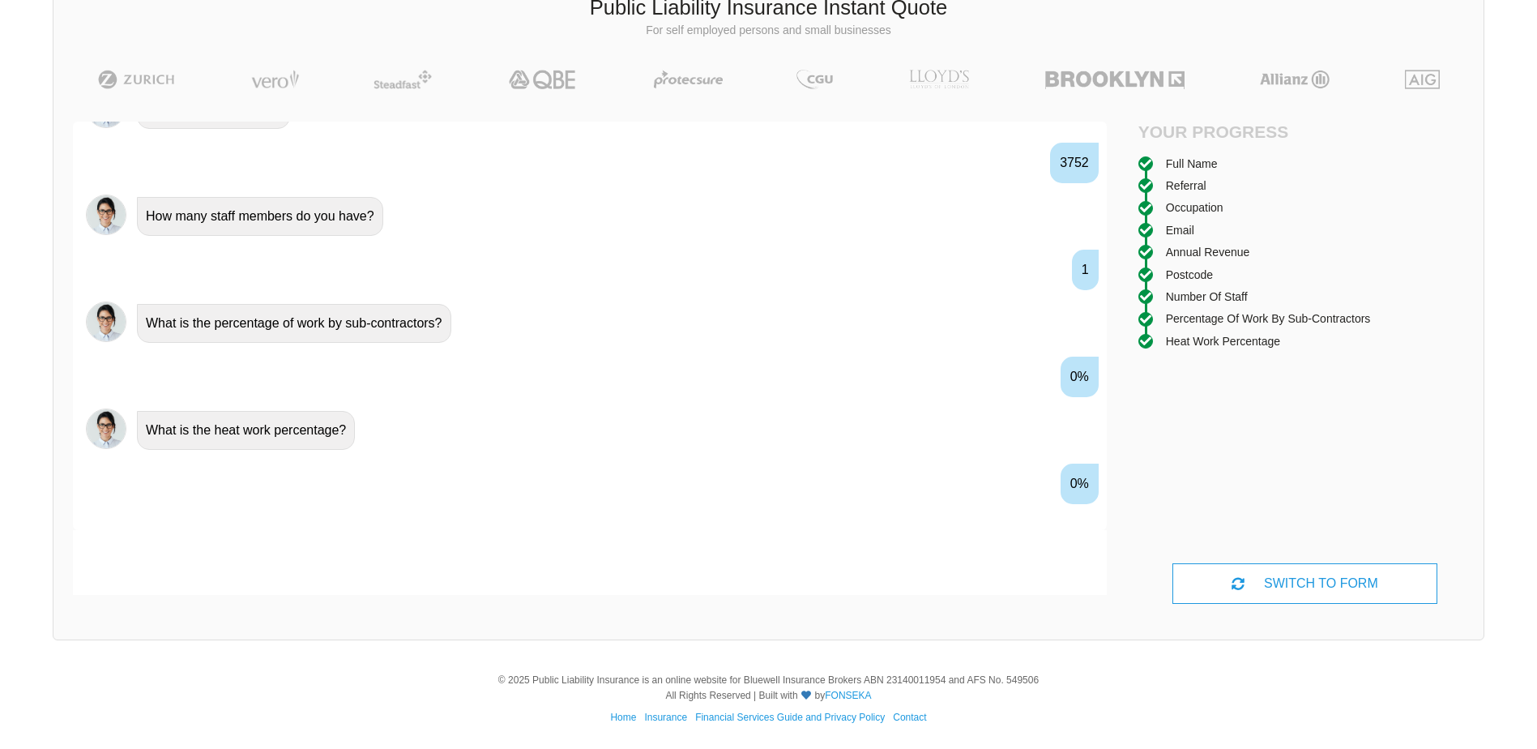
scroll to position [1322, 0]
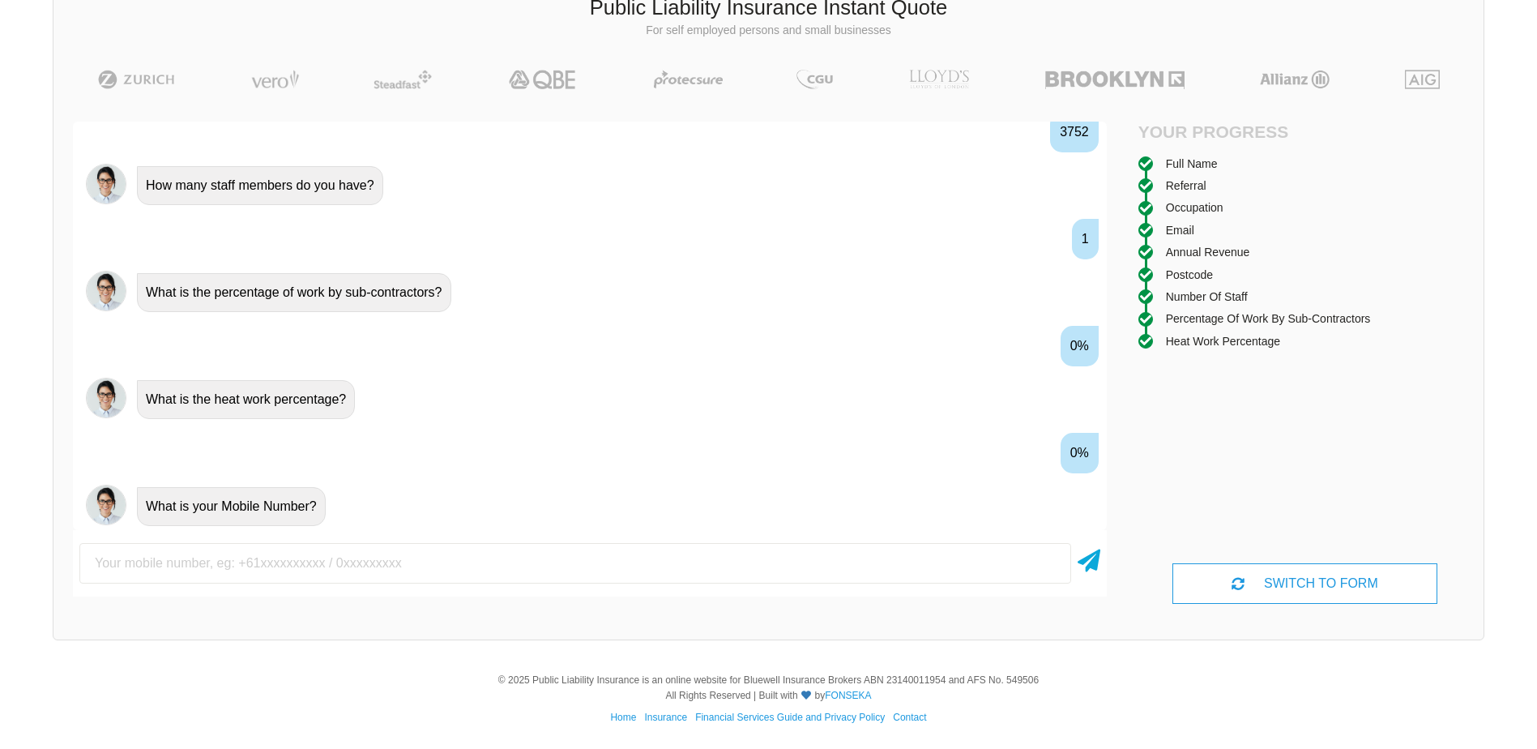
click at [213, 566] on input "text" at bounding box center [575, 563] width 992 height 41
type input "0451398800"
click at [1089, 553] on icon at bounding box center [1089, 557] width 23 height 29
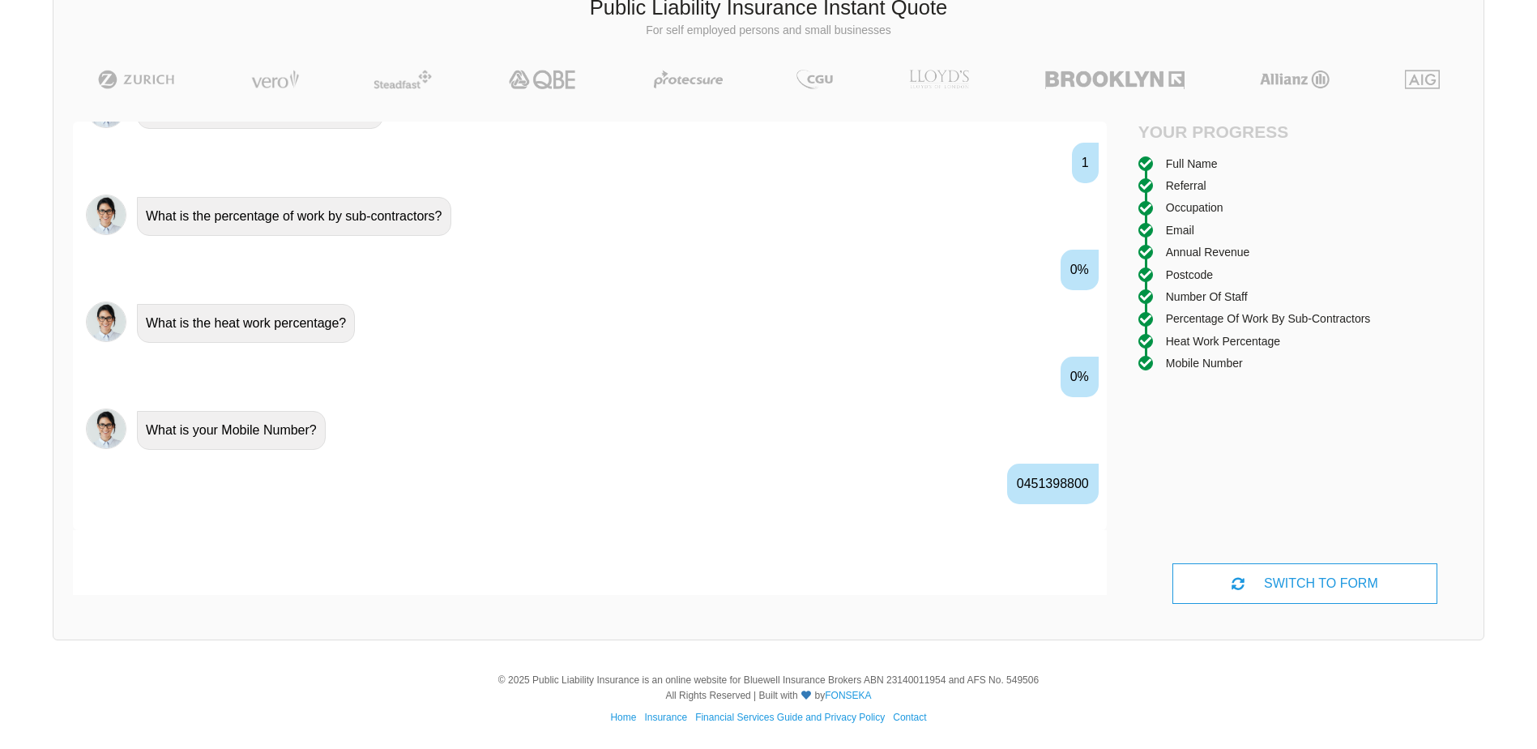
scroll to position [1429, 0]
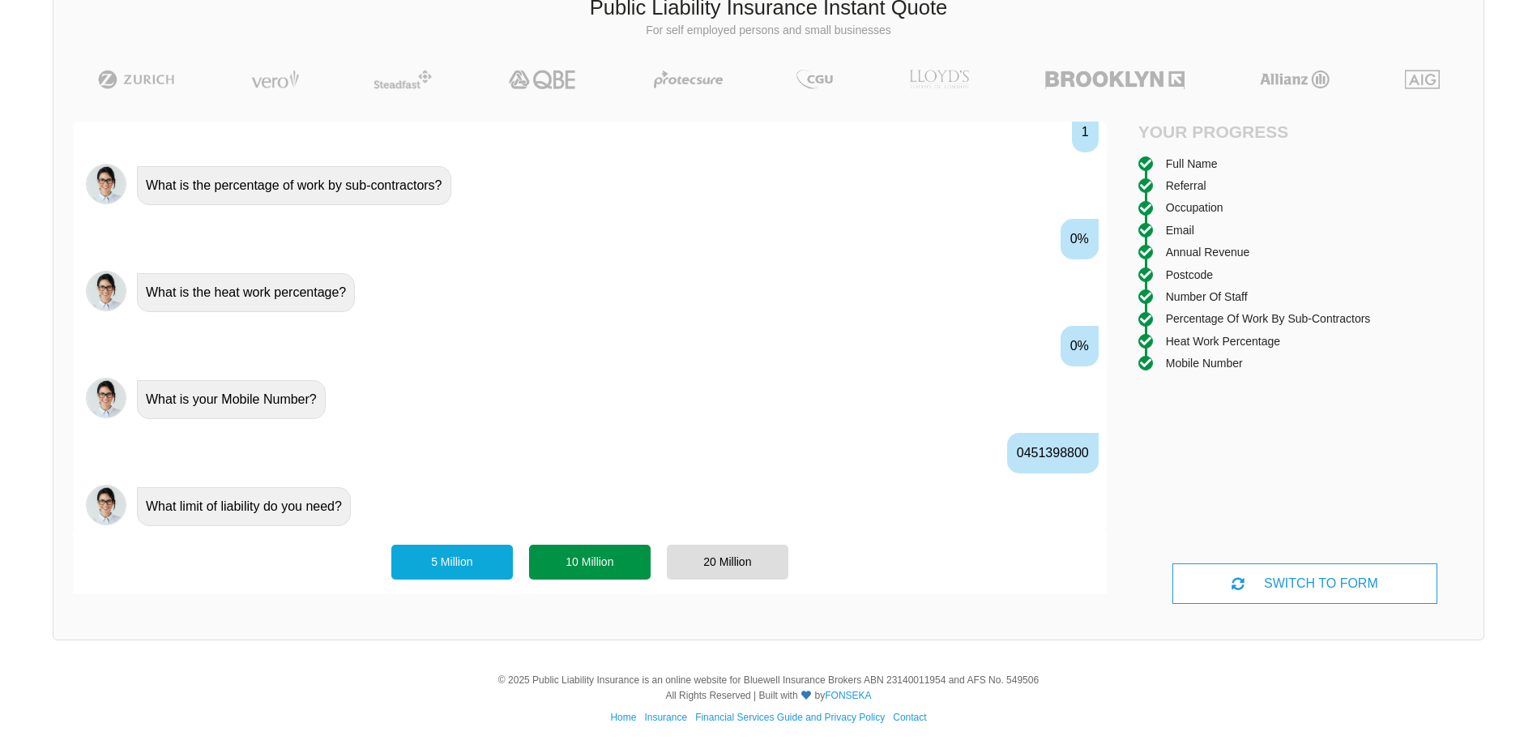
click at [615, 573] on div "10 Million" at bounding box center [590, 562] width 122 height 34
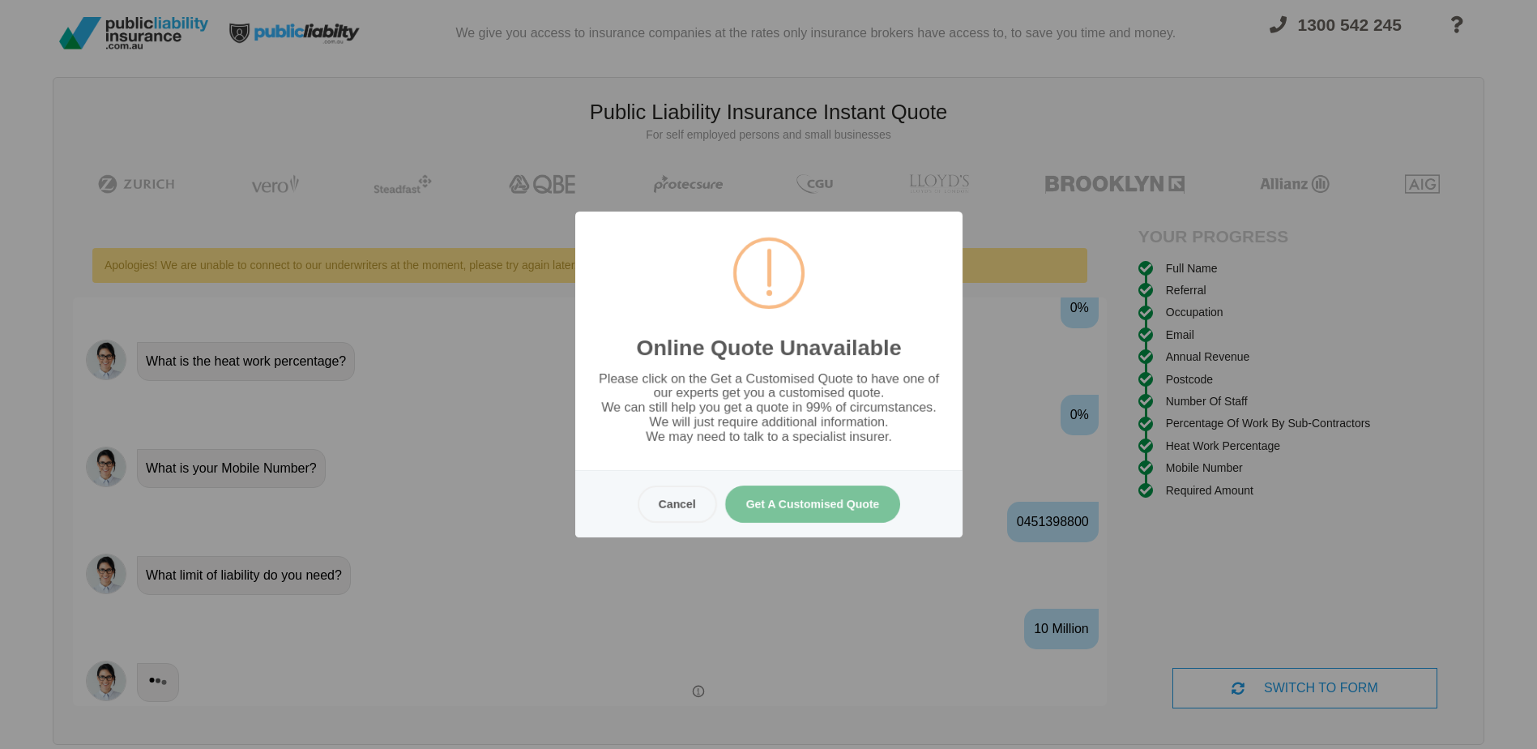
scroll to position [0, 0]
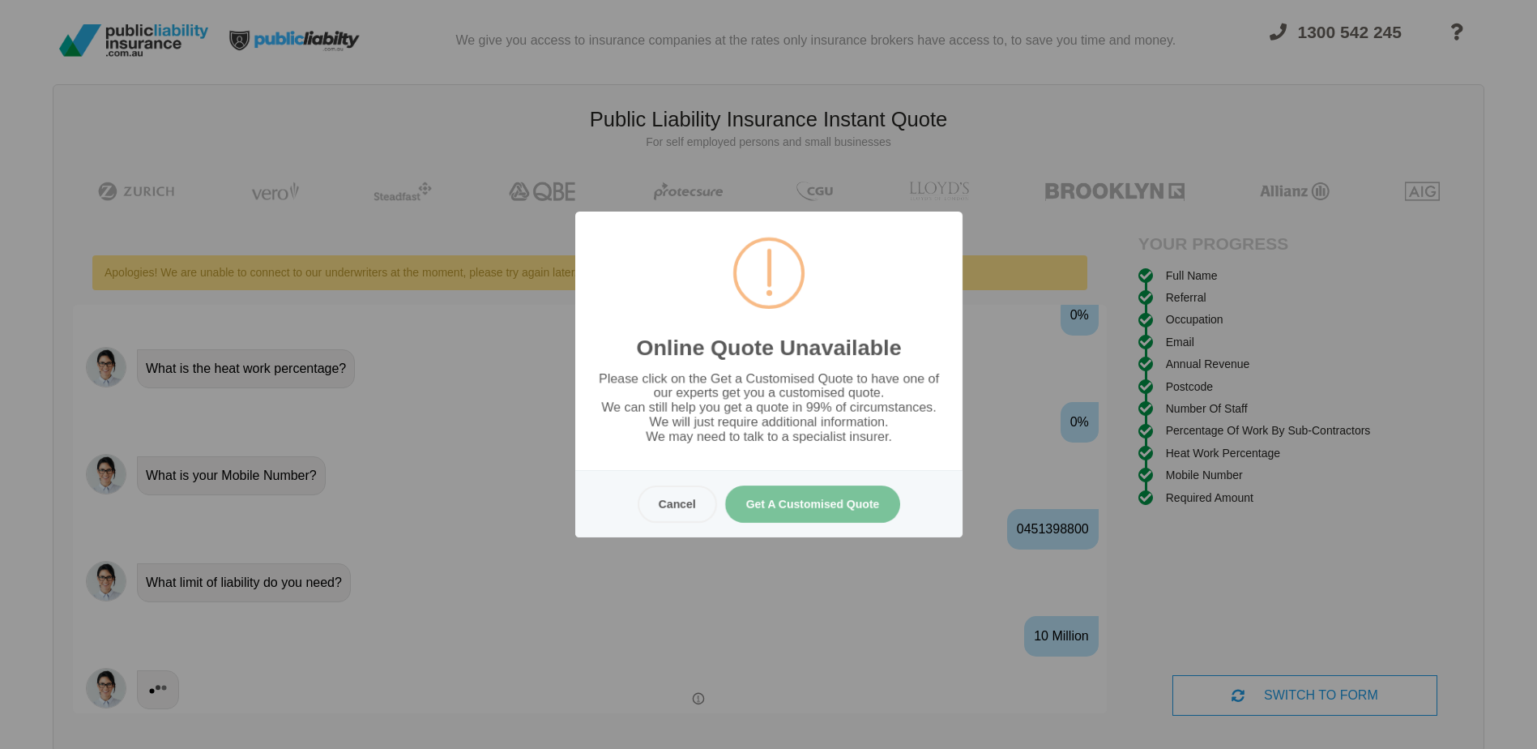
click at [782, 499] on button "Get A Customised Quote" at bounding box center [813, 503] width 176 height 37
